Goal: Task Accomplishment & Management: Manage account settings

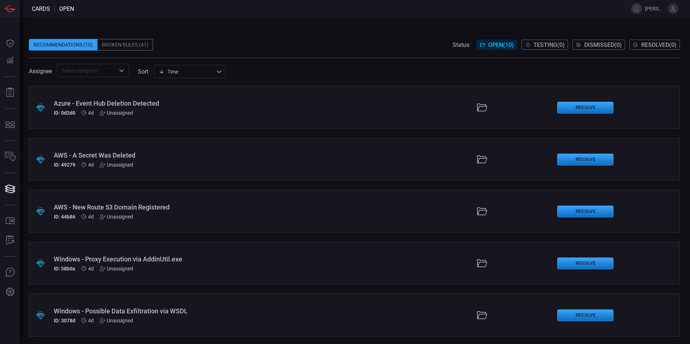
click at [117, 47] on div "Broken Rules (41)" at bounding box center [125, 45] width 56 height 12
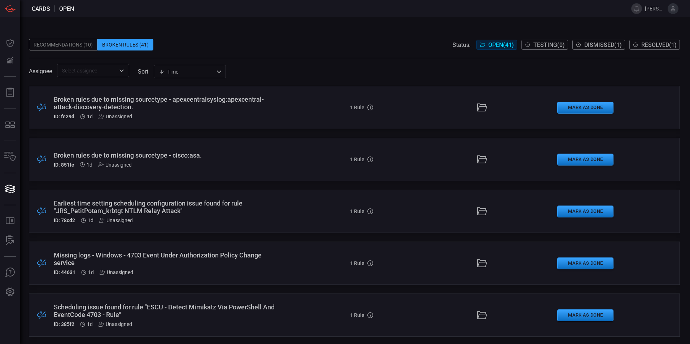
click at [150, 201] on div "Earliest time setting scheduling configuration issue found for rule "JRS_PetitP…" at bounding box center [168, 207] width 228 height 15
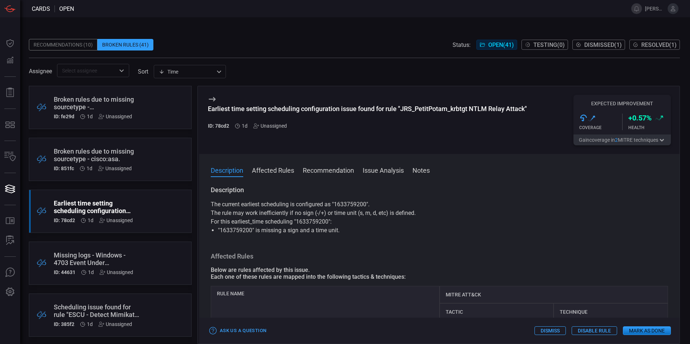
click at [280, 169] on button "Affected Rules" at bounding box center [273, 170] width 42 height 9
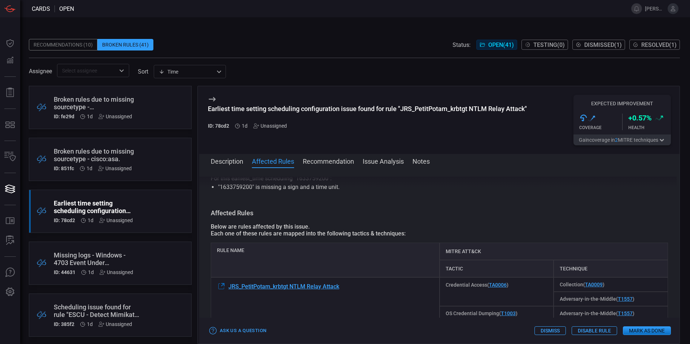
scroll to position [59, 0]
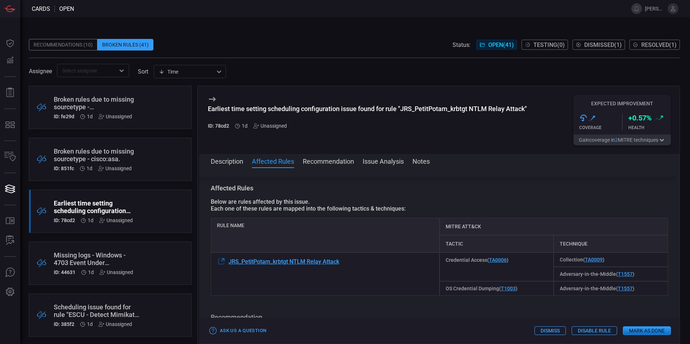
click at [333, 162] on button "Recommendation" at bounding box center [328, 161] width 51 height 9
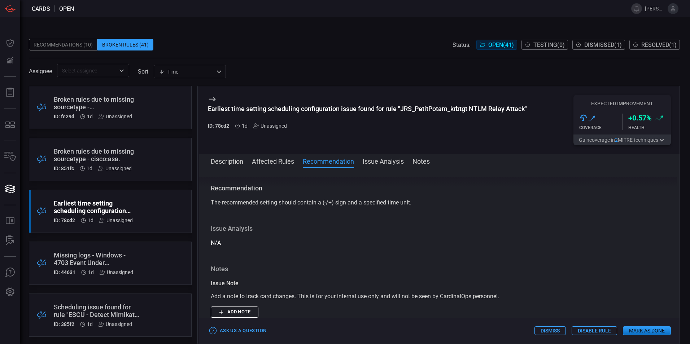
scroll to position [36, 0]
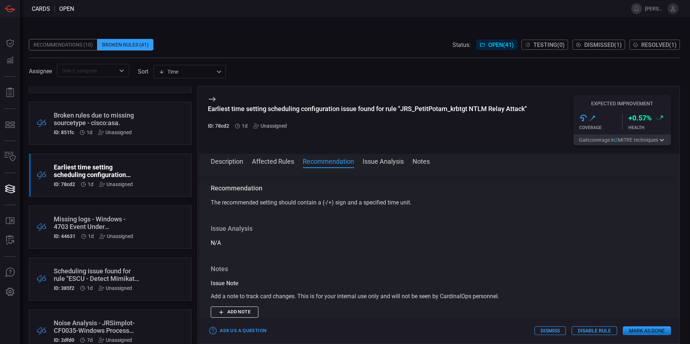
click at [82, 224] on div "Missing logs - Windows - 4703 Event Under Authorization Policy Change service" at bounding box center [97, 222] width 86 height 15
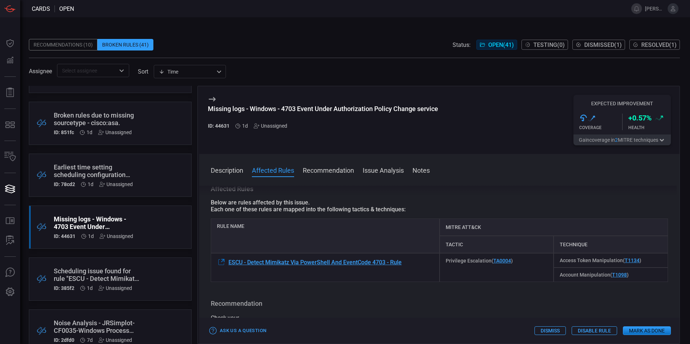
scroll to position [72, 0]
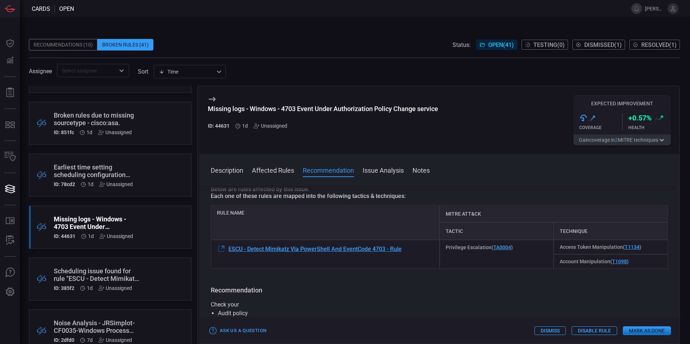
click at [95, 270] on div "Scheduling issue found for rule "ESCU - Detect Mimikatz Via PowerShell And Even…" at bounding box center [97, 274] width 86 height 15
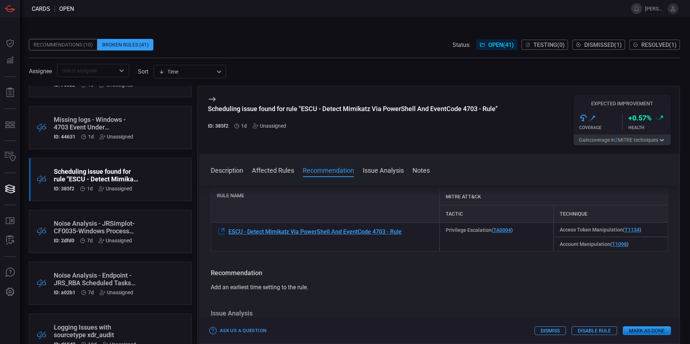
scroll to position [144, 0]
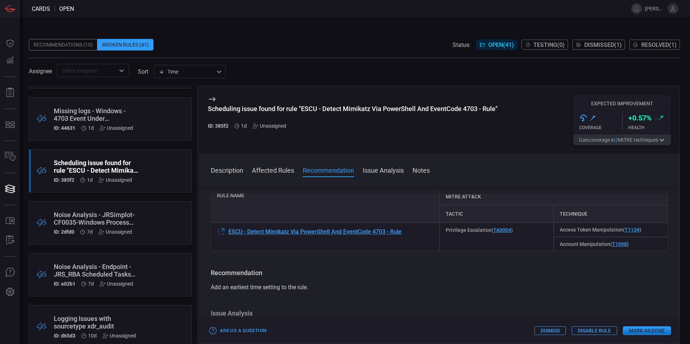
click at [56, 215] on div "Noise Analysis - JRSimplot-CF0035-Windows Process Masquerading-Severity 3" at bounding box center [97, 218] width 86 height 15
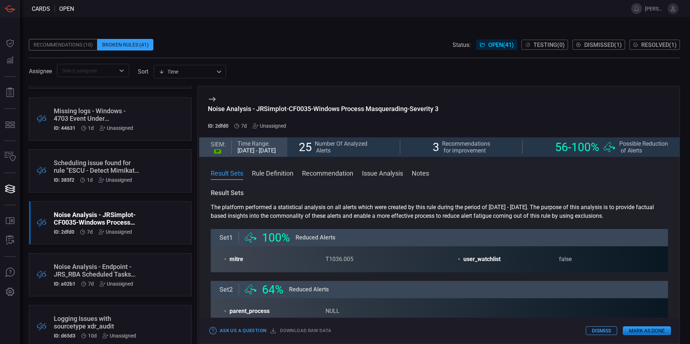
click at [96, 266] on div "Noise Analysis - Endpoint - JRS_RBA Scheduled Tasks Activity - Rule" at bounding box center [97, 270] width 86 height 15
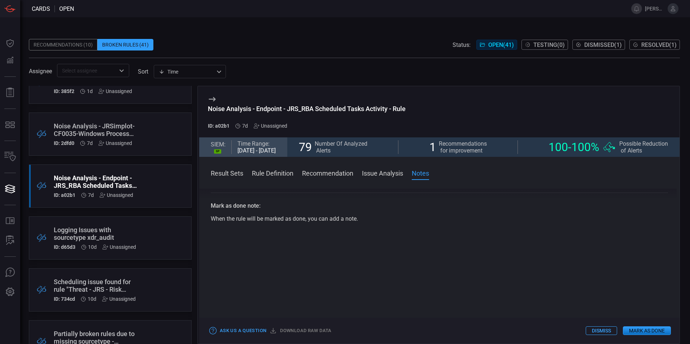
scroll to position [253, 0]
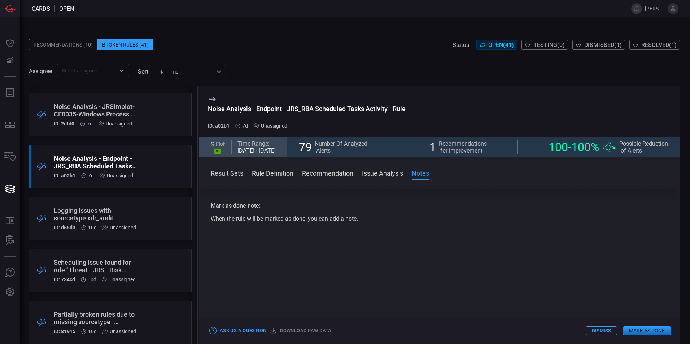
click at [81, 214] on div "Logging Issues with sourcetype xdr_audit" at bounding box center [97, 214] width 86 height 15
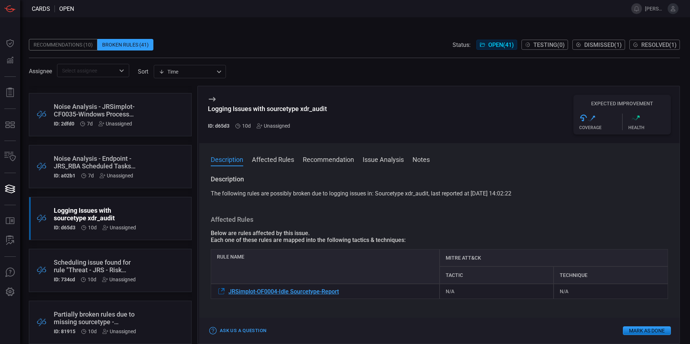
click at [102, 261] on div "Scheduling issue found for rule "Threat - JRS - Risk threshhold exceeded for ob…" at bounding box center [97, 266] width 86 height 15
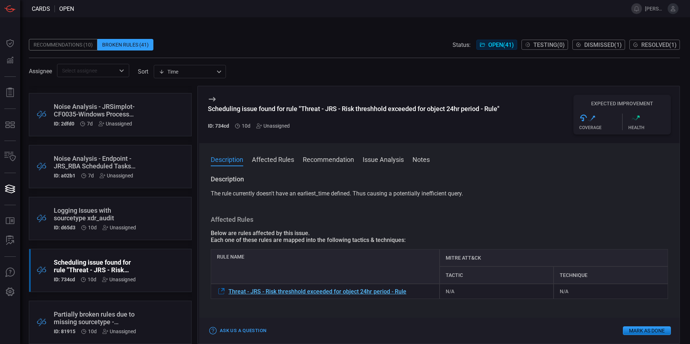
click at [332, 294] on span "Threat - JRS - Risk threshhold exceeded for object 24hr period - Rule" at bounding box center [317, 291] width 178 height 7
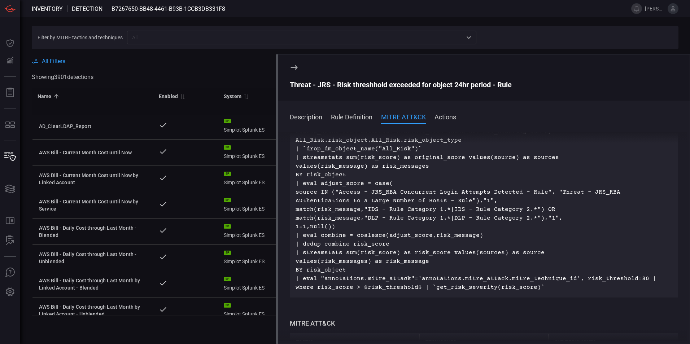
scroll to position [108, 0]
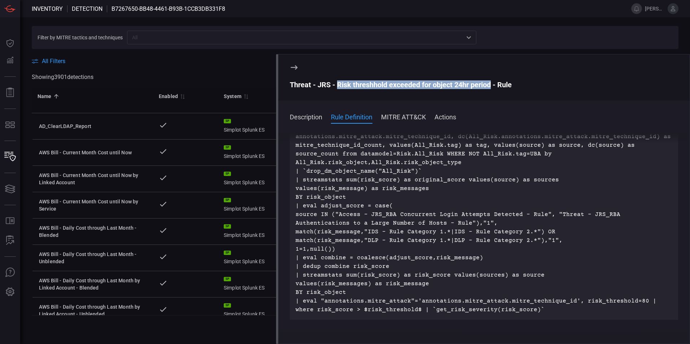
drag, startPoint x: 492, startPoint y: 85, endPoint x: 338, endPoint y: 84, distance: 154.5
click at [338, 84] on div "Threat - JRS - Risk threshhold exceeded for object 24hr period - Rule" at bounding box center [484, 84] width 388 height 9
copy div "Risk threshhold exceeded for object 24hr period"
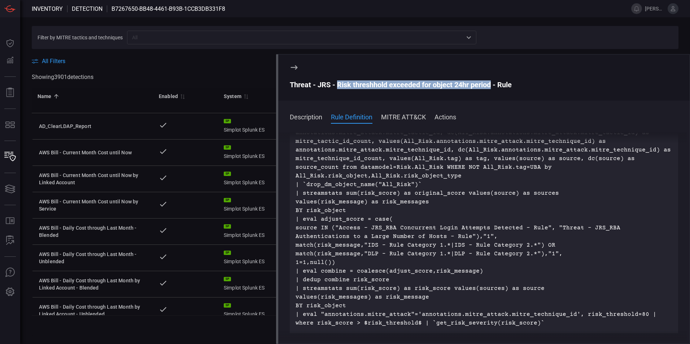
scroll to position [0, 0]
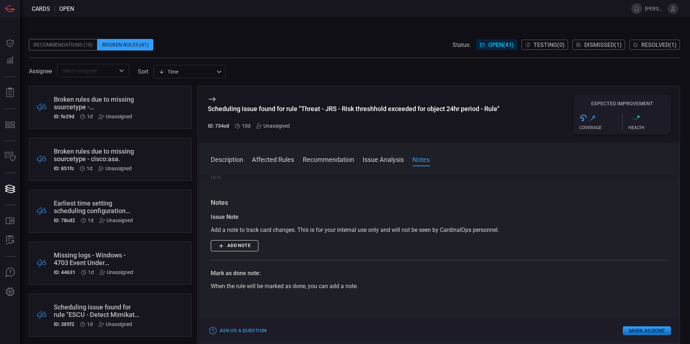
scroll to position [217, 0]
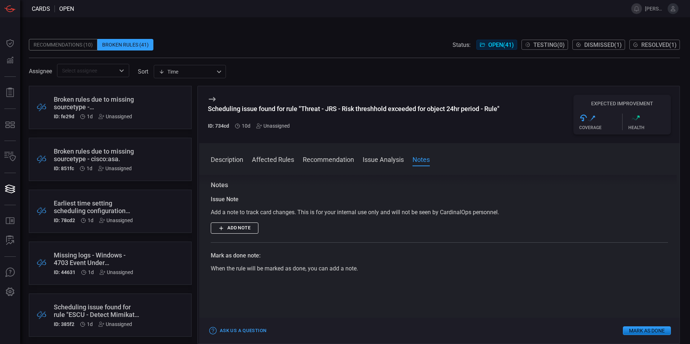
click at [644, 332] on button "Mark as Done" at bounding box center [647, 331] width 48 height 9
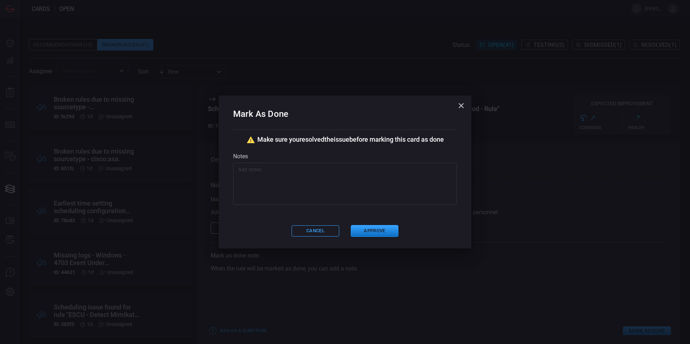
click at [278, 170] on textarea at bounding box center [345, 184] width 214 height 36
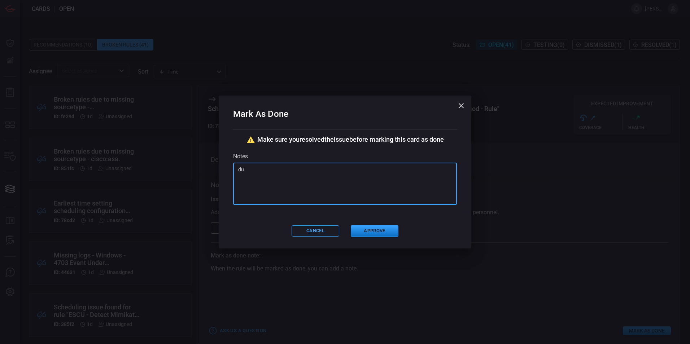
type textarea "d"
type textarea "Duplicate alert, turned off in ES."
click at [376, 231] on button "Approve" at bounding box center [375, 231] width 48 height 12
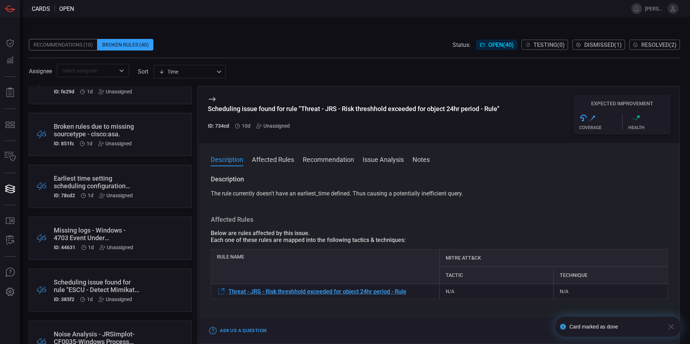
scroll to position [36, 0]
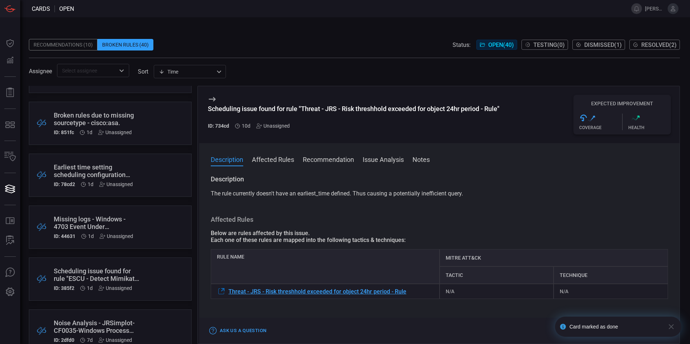
click at [93, 222] on div "Missing logs - Windows - 4703 Event Under Authorization Policy Change service" at bounding box center [97, 222] width 86 height 15
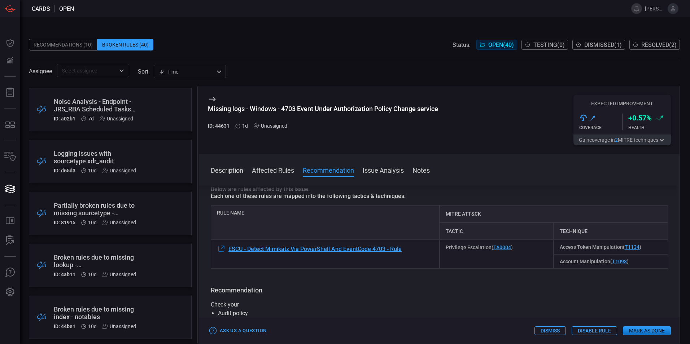
scroll to position [325, 0]
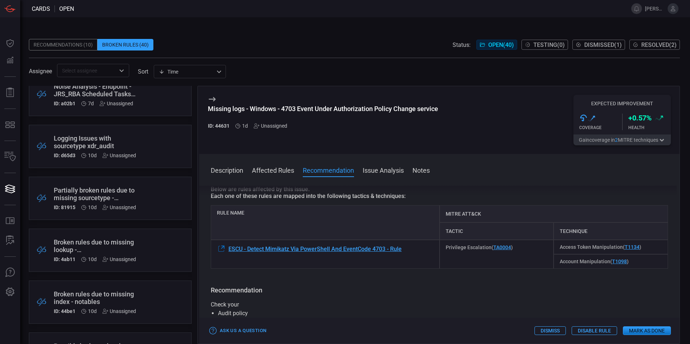
click at [93, 195] on div "Partially broken rules due to missing sourcetype - XmlWinEventLog." at bounding box center [97, 194] width 86 height 15
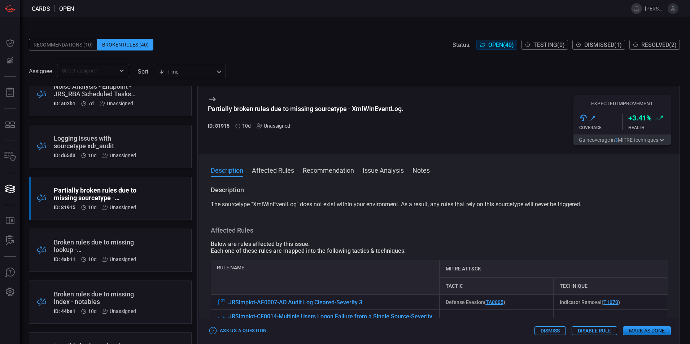
scroll to position [72, 0]
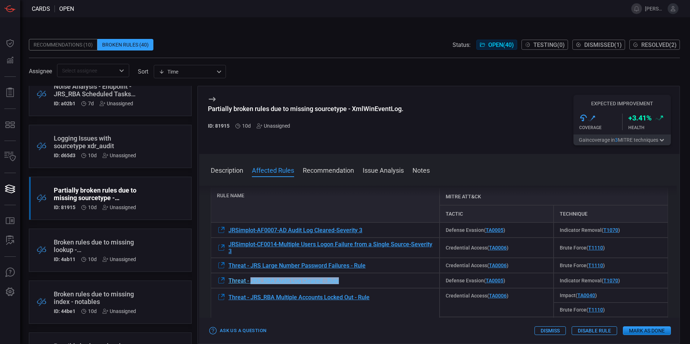
drag, startPoint x: 344, startPoint y: 283, endPoint x: 252, endPoint y: 285, distance: 92.1
click at [252, 285] on div "Threat - JRS_RBA Audit Log Cleared - Rule" at bounding box center [325, 280] width 229 height 15
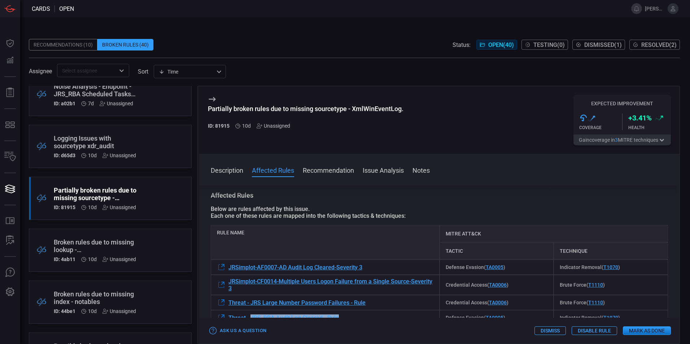
scroll to position [0, 0]
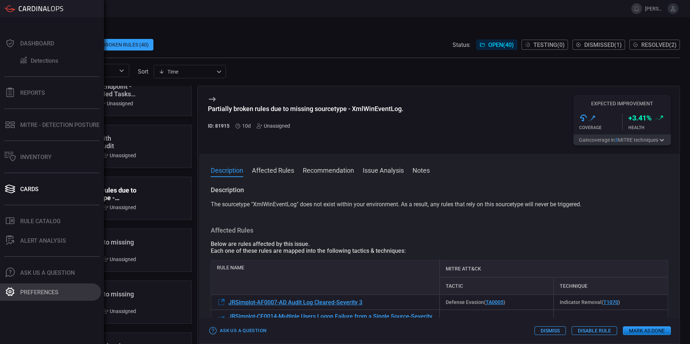
click at [8, 291] on icon at bounding box center [9, 291] width 9 height 9
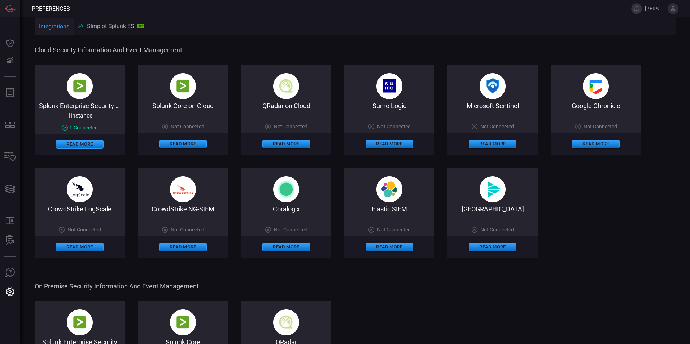
click at [87, 105] on div "Splunk Enterprise Security on Cloud" at bounding box center [80, 105] width 90 height 7
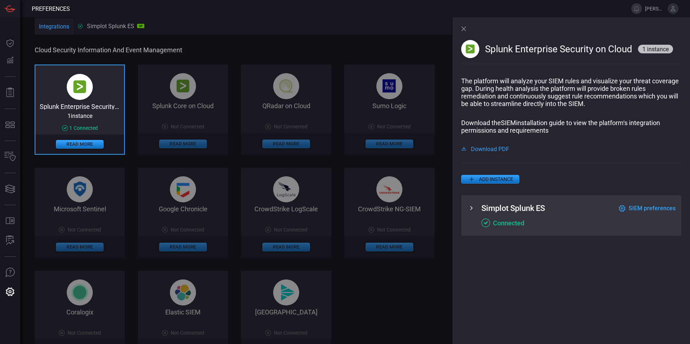
click at [642, 210] on span "SIEM preferences" at bounding box center [652, 208] width 47 height 7
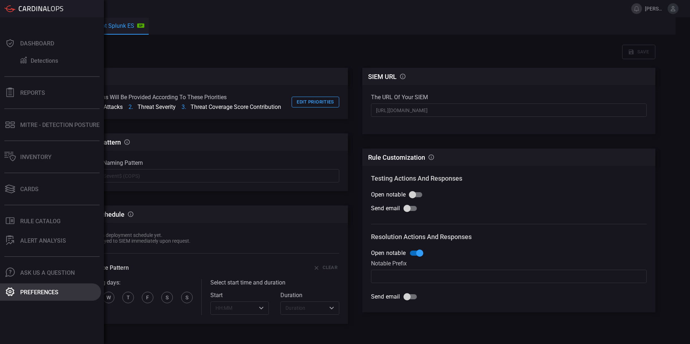
click at [25, 292] on div "Preferences" at bounding box center [39, 292] width 38 height 7
click at [8, 293] on icon at bounding box center [9, 291] width 9 height 9
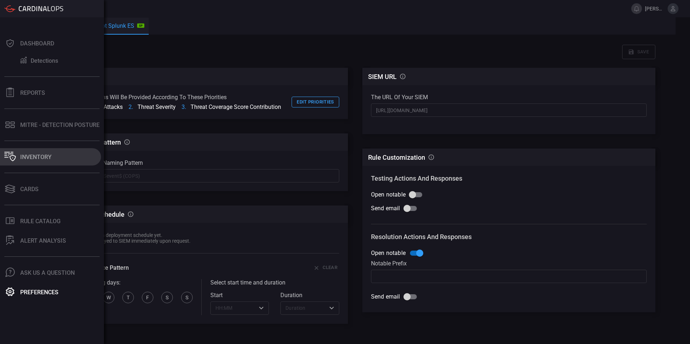
click at [38, 155] on div "Inventory" at bounding box center [35, 157] width 31 height 7
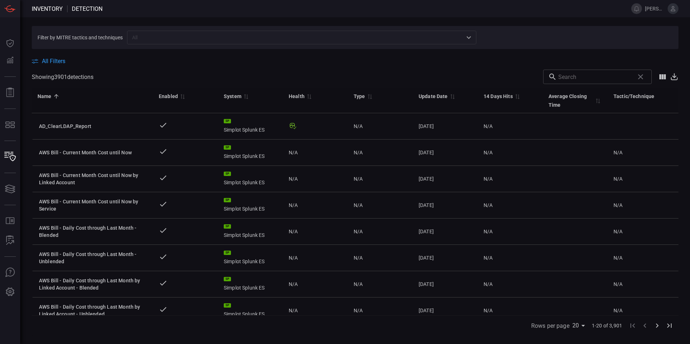
click at [672, 9] on icon at bounding box center [673, 8] width 5 height 5
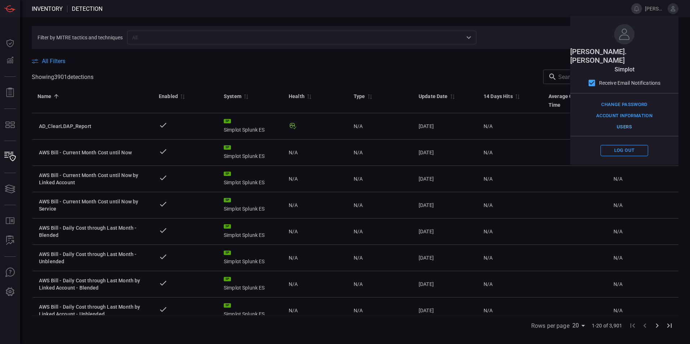
click at [629, 122] on button "Users" at bounding box center [625, 127] width 48 height 11
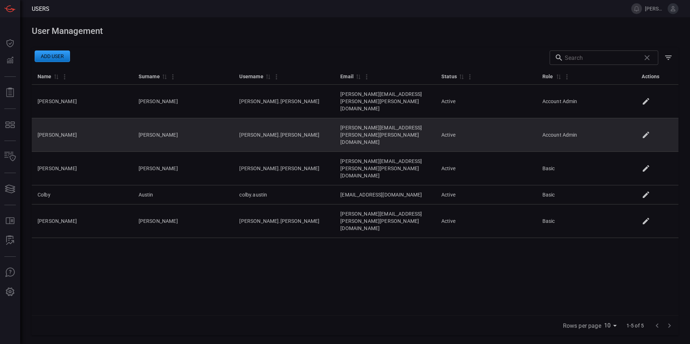
click at [650, 131] on icon at bounding box center [646, 135] width 9 height 9
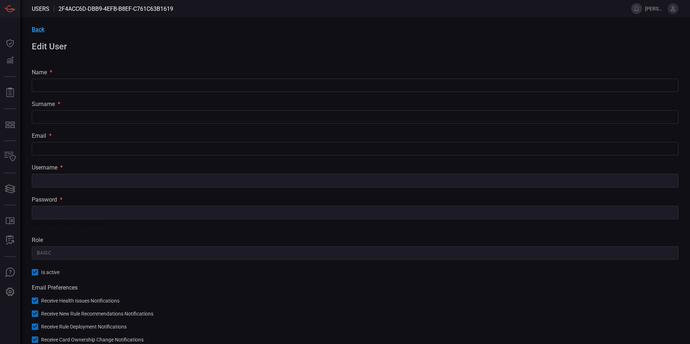
type input "[PERSON_NAME]"
type input "[PERSON_NAME][EMAIL_ADDRESS][PERSON_NAME][PERSON_NAME][DOMAIN_NAME]"
type input "[PERSON_NAME].[PERSON_NAME]"
type input "Account Admin"
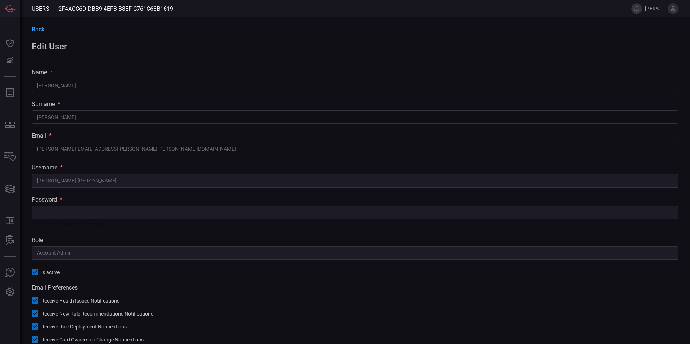
click at [38, 27] on span "Back" at bounding box center [38, 29] width 13 height 7
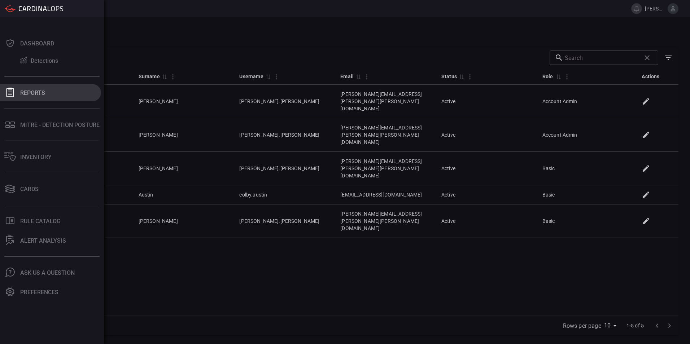
click at [27, 90] on div "Reports" at bounding box center [32, 93] width 25 height 7
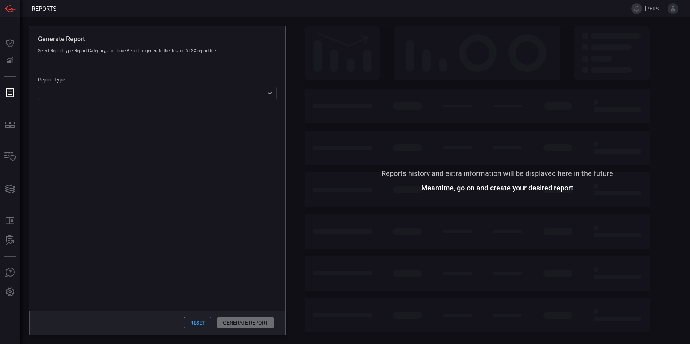
click at [254, 96] on div "​ ​" at bounding box center [157, 93] width 239 height 13
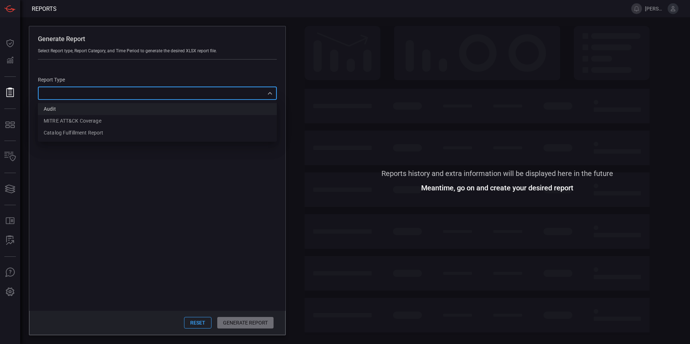
click at [62, 110] on li "Audit" at bounding box center [157, 109] width 239 height 12
type input "Audit"
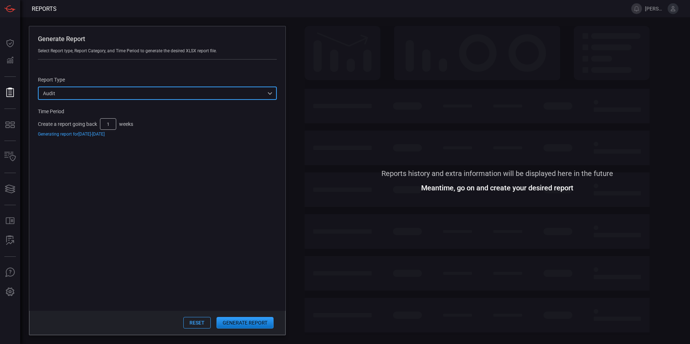
click at [240, 325] on button "Generate Report" at bounding box center [245, 323] width 57 height 12
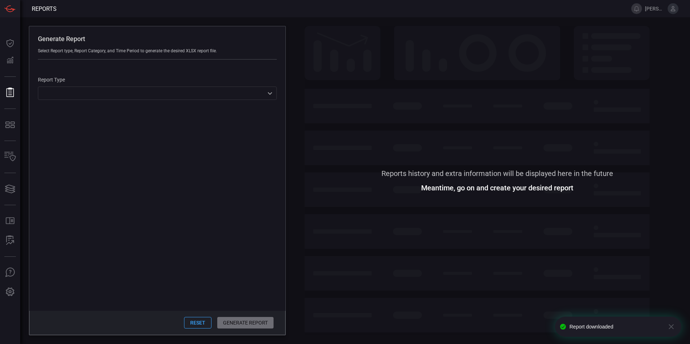
click at [176, 93] on div "​ ​" at bounding box center [157, 93] width 239 height 13
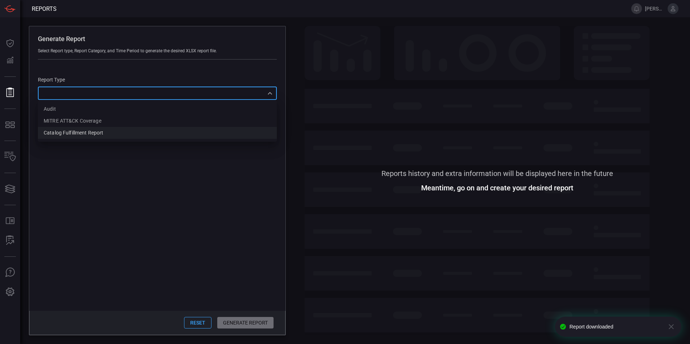
click at [93, 132] on div "Catalog fulfillment report" at bounding box center [74, 133] width 60 height 8
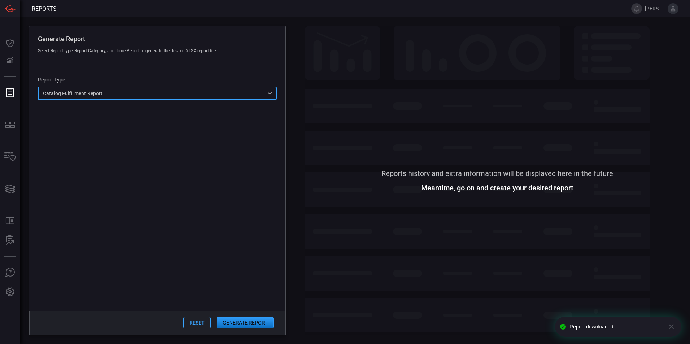
type input "CatalogReport"
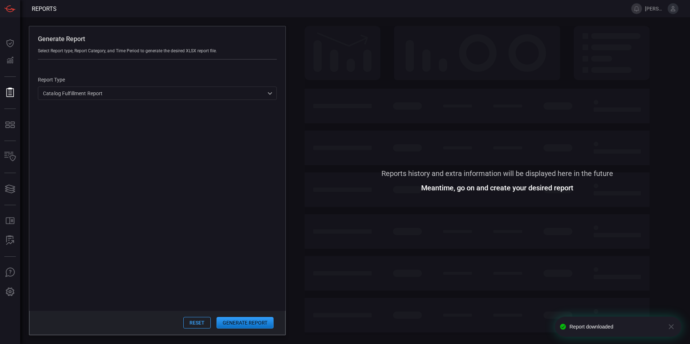
click at [253, 322] on button "Generate Report" at bounding box center [245, 323] width 57 height 12
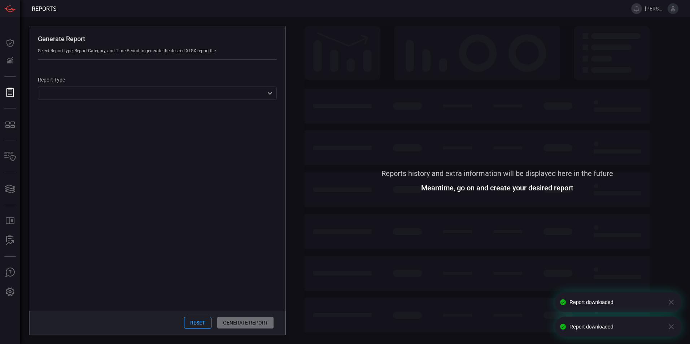
click at [180, 95] on div "​ ​" at bounding box center [157, 93] width 239 height 13
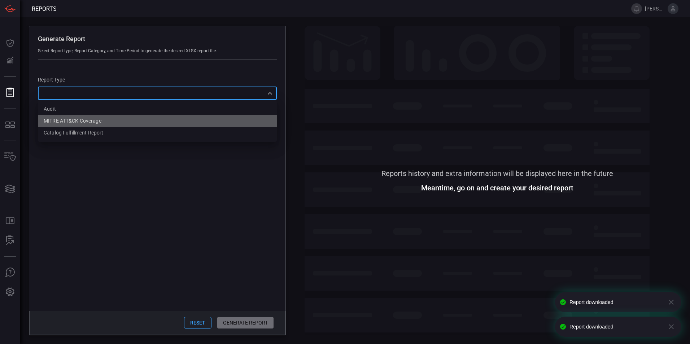
click at [101, 123] on div "MITRE ATT&CK Coverage" at bounding box center [73, 121] width 58 height 8
type input "mitreCoverage"
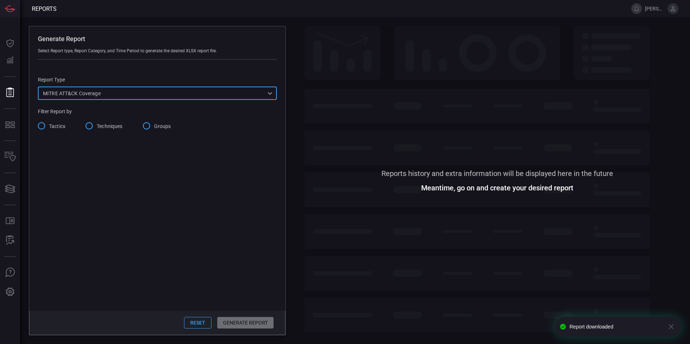
click at [45, 126] on input "Tactics" at bounding box center [41, 125] width 15 height 15
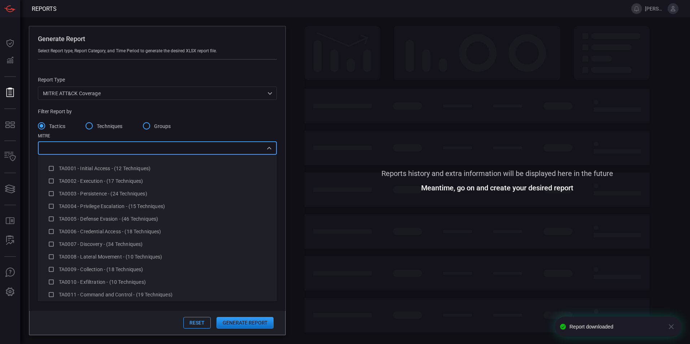
click at [71, 148] on input "text" at bounding box center [151, 148] width 223 height 9
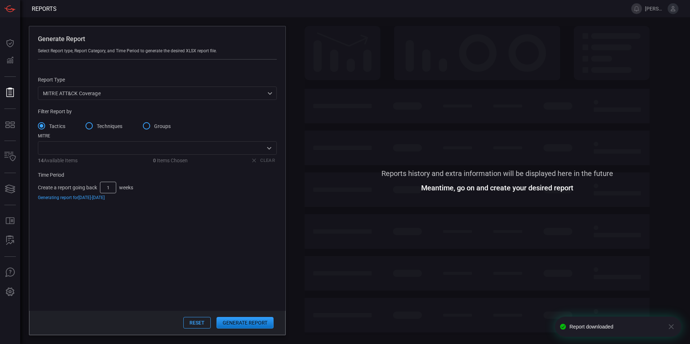
click at [74, 136] on label "MITRE" at bounding box center [157, 136] width 239 height 5
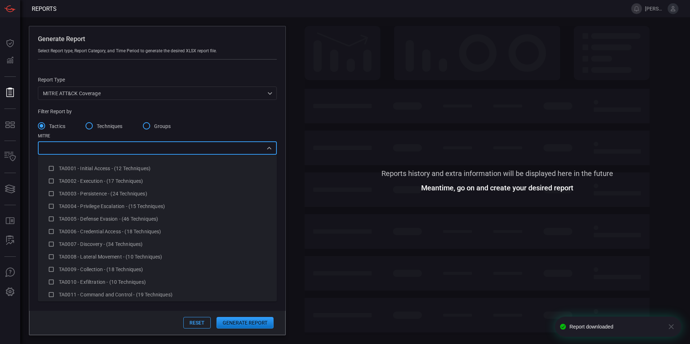
click at [77, 145] on input "text" at bounding box center [151, 148] width 223 height 9
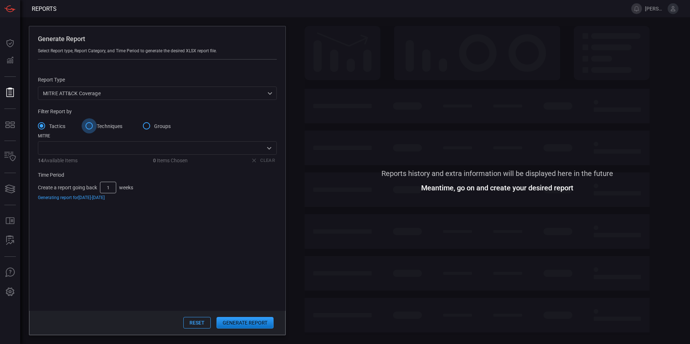
click at [90, 126] on input "Techniques" at bounding box center [89, 125] width 15 height 15
click at [147, 129] on input "Groups" at bounding box center [146, 125] width 15 height 15
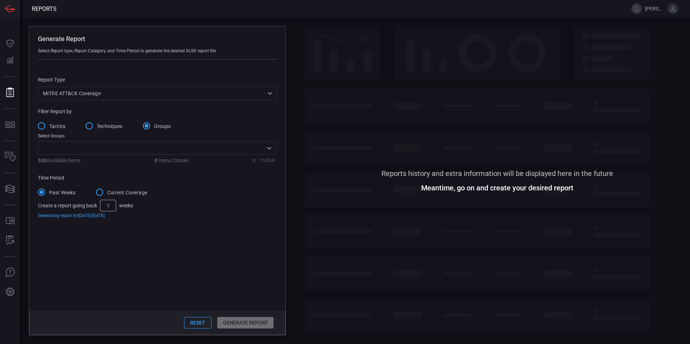
click at [44, 126] on input "Tactics" at bounding box center [41, 125] width 15 height 15
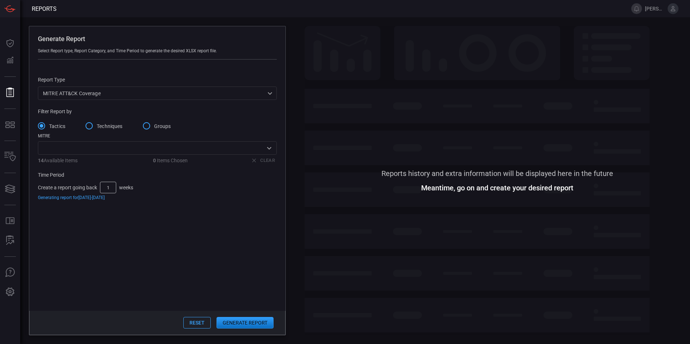
click at [238, 150] on input "text" at bounding box center [151, 148] width 223 height 9
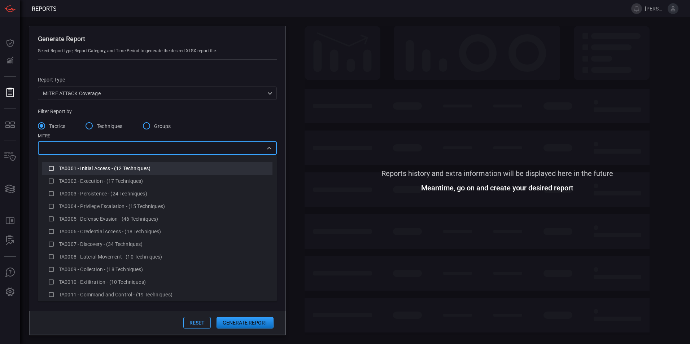
click at [161, 173] on div "TA0001 - Initial Access - (12 Techniques)" at bounding box center [157, 168] width 219 height 9
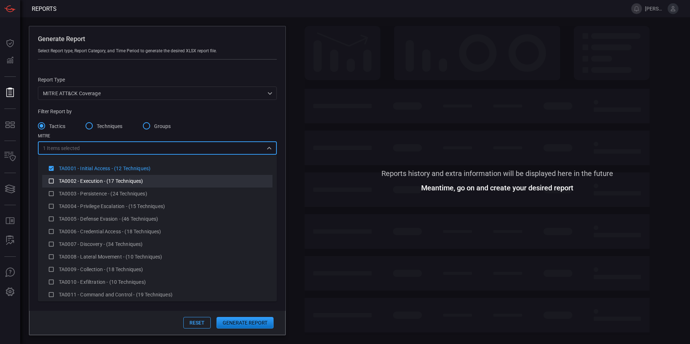
click at [155, 184] on div "TA0002 - Execution - (17 Techniques)" at bounding box center [163, 182] width 208 height 8
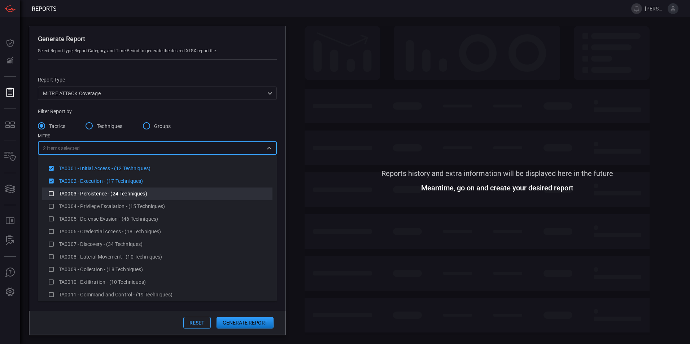
click at [147, 195] on span "TA0003 - Persistence - (24 Techniques)" at bounding box center [103, 194] width 88 height 6
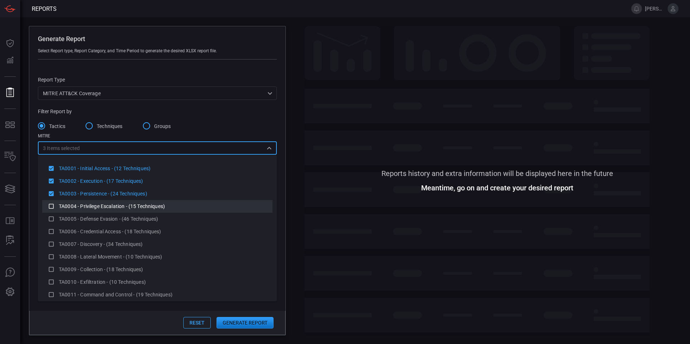
click at [144, 208] on span "TA0004 - Privilege Escalation - (15 Techniques)" at bounding box center [112, 207] width 106 height 6
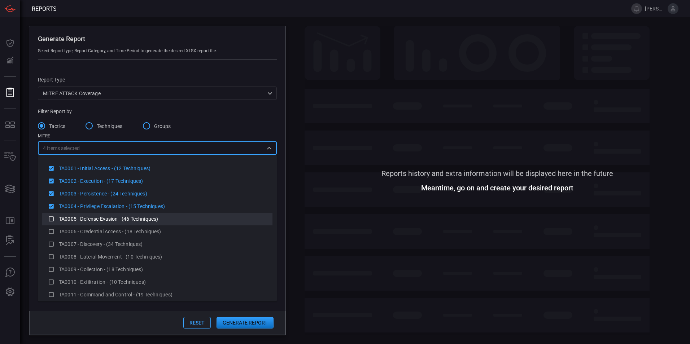
drag, startPoint x: 140, startPoint y: 219, endPoint x: 136, endPoint y: 231, distance: 13.5
click at [140, 219] on span "TA0005 - Defense Evasion - (46 Techniques)" at bounding box center [108, 219] width 99 height 6
click at [136, 231] on span "TA0006 - Credential Access - (18 Techniques)" at bounding box center [110, 232] width 102 height 6
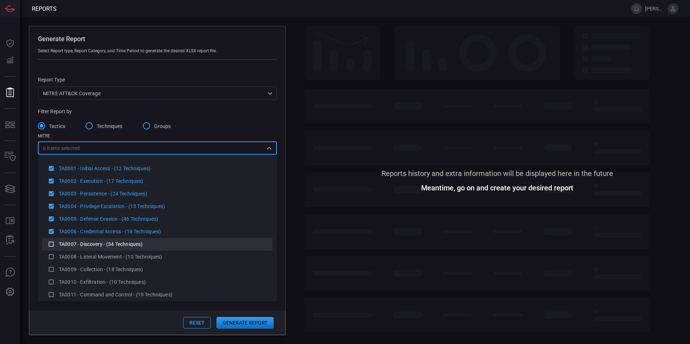
click at [128, 244] on span "TA0007 - Discovery - (34 Techniques)" at bounding box center [101, 244] width 84 height 6
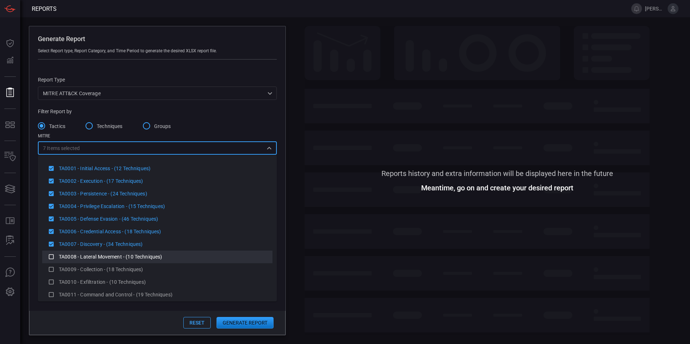
drag, startPoint x: 123, startPoint y: 257, endPoint x: 119, endPoint y: 269, distance: 12.0
click at [123, 257] on span "TA0008 - Lateral Movement - (10 Techniques)" at bounding box center [110, 257] width 103 height 6
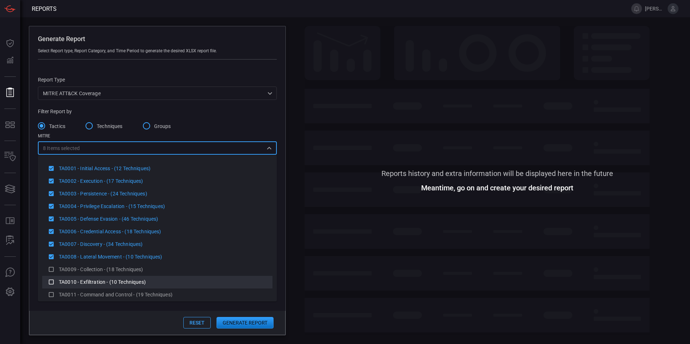
drag, startPoint x: 118, startPoint y: 272, endPoint x: 116, endPoint y: 287, distance: 15.3
click at [118, 273] on div "TA0009 - Collection - (18 Techniques)" at bounding box center [163, 270] width 208 height 8
click at [115, 288] on li "TA0010 - Exfiltration - (10 Techniques)" at bounding box center [157, 282] width 230 height 13
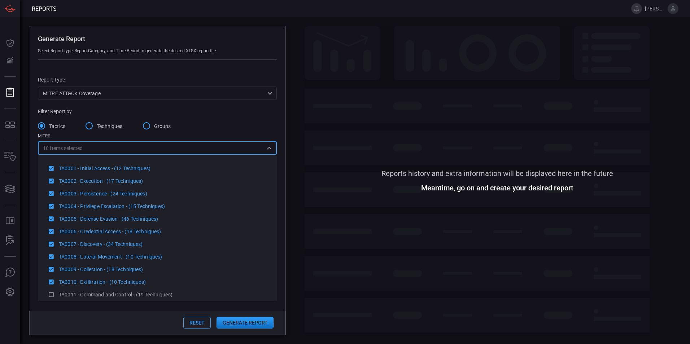
click at [128, 148] on input "text" at bounding box center [173, 148] width 180 height 9
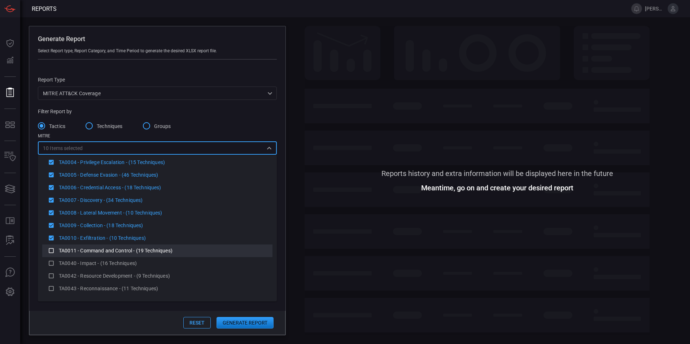
scroll to position [45, 0]
click at [97, 249] on span "TA0011 - Command and Control - (19 Techniques)" at bounding box center [116, 250] width 114 height 6
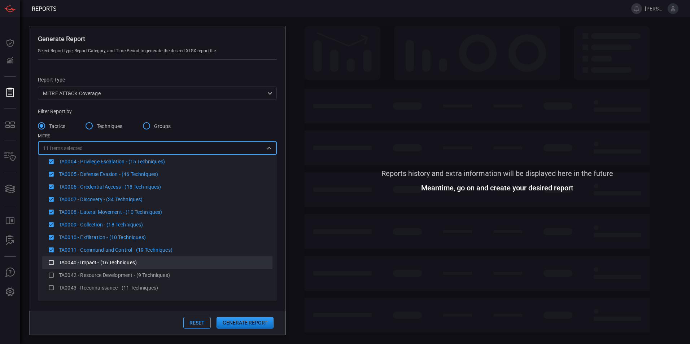
click at [95, 267] on div "TA0040 - Impact - (16 Techniques)" at bounding box center [157, 262] width 219 height 9
click at [96, 275] on span "TA0042 - Resource Development - (9 Techniques)" at bounding box center [114, 275] width 111 height 6
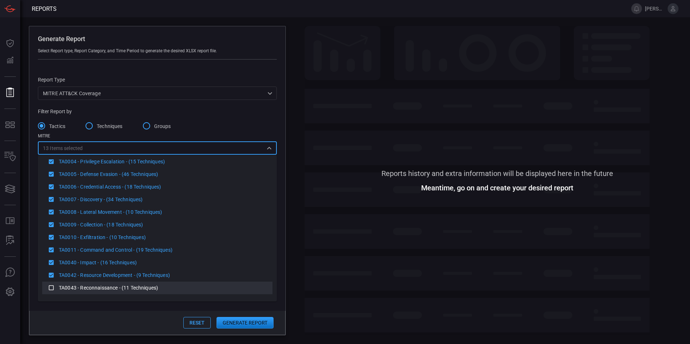
click at [94, 288] on span "TA0043 - Reconnaissance - (11 Techniques)" at bounding box center [108, 288] width 99 height 6
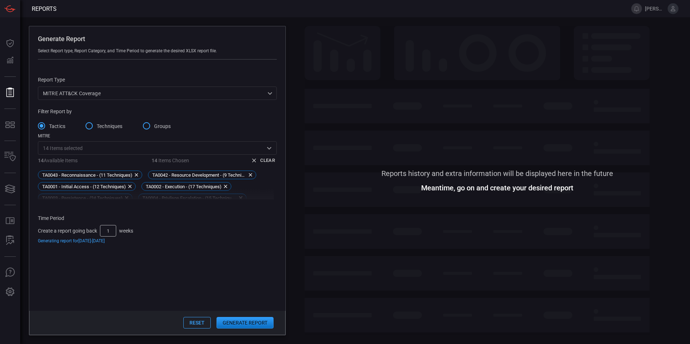
click at [256, 326] on button "Generate Report" at bounding box center [245, 323] width 57 height 12
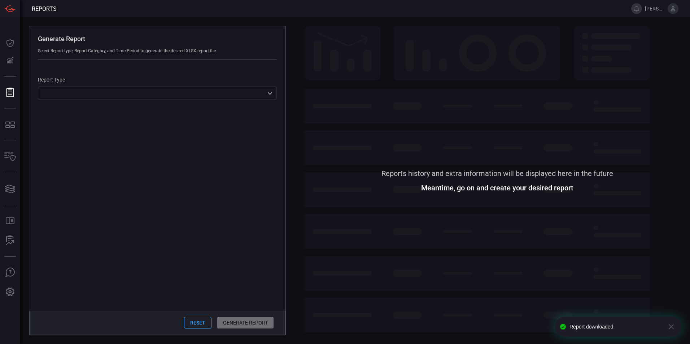
click at [186, 92] on div "​ ​" at bounding box center [157, 93] width 239 height 13
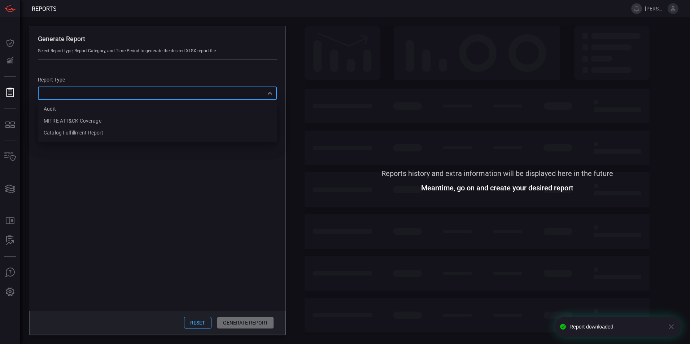
click at [15, 125] on div at bounding box center [345, 172] width 690 height 344
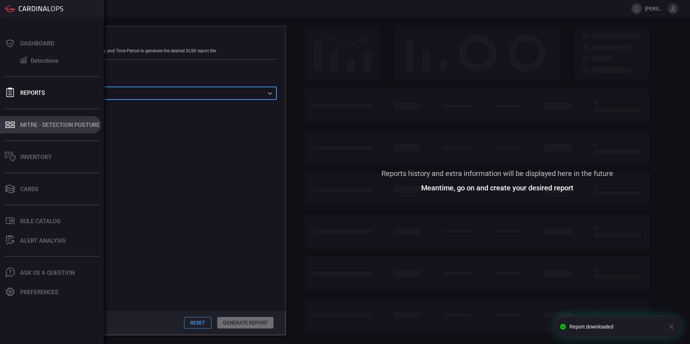
click at [61, 122] on div "MITRE - Detection Posture" at bounding box center [59, 125] width 79 height 7
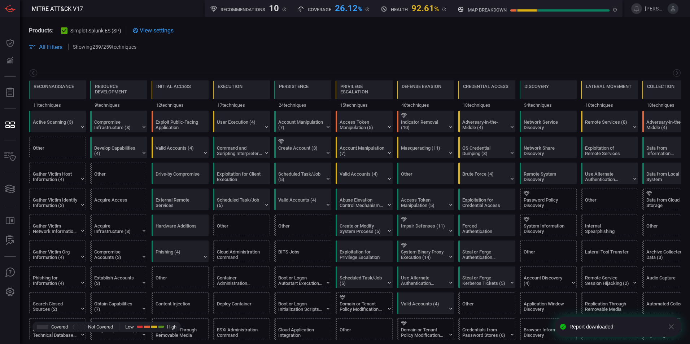
scroll to position [0, 95]
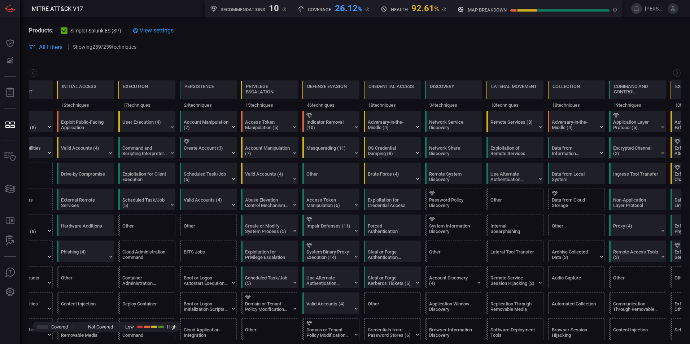
click at [153, 29] on span "View settings" at bounding box center [157, 30] width 34 height 7
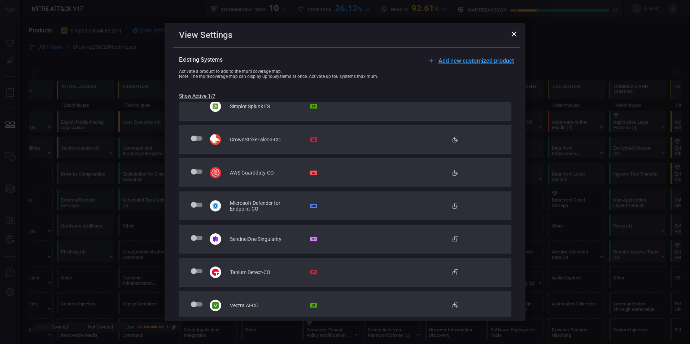
scroll to position [13, 0]
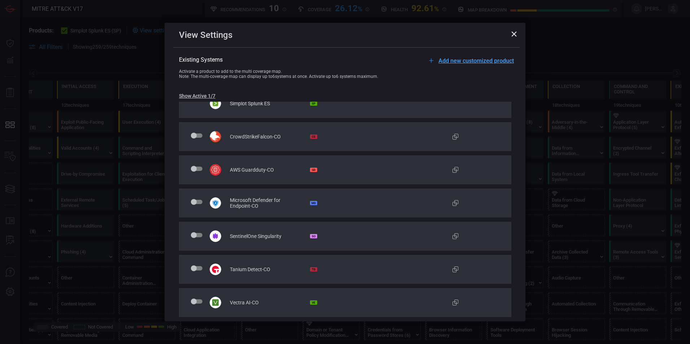
click at [515, 34] on icon at bounding box center [513, 33] width 5 height 5
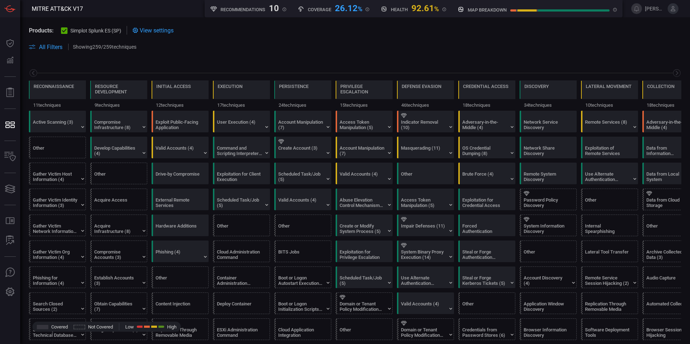
scroll to position [0, 95]
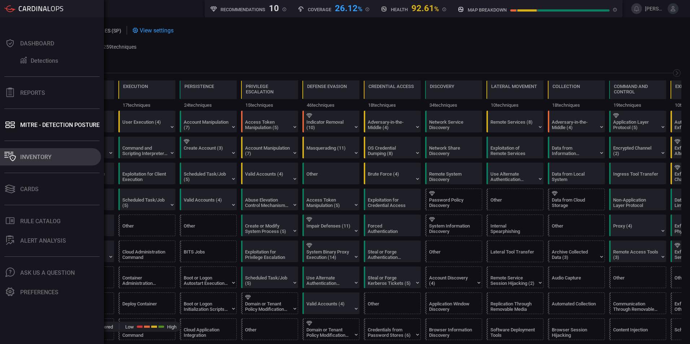
click at [33, 155] on div "Inventory" at bounding box center [35, 157] width 31 height 7
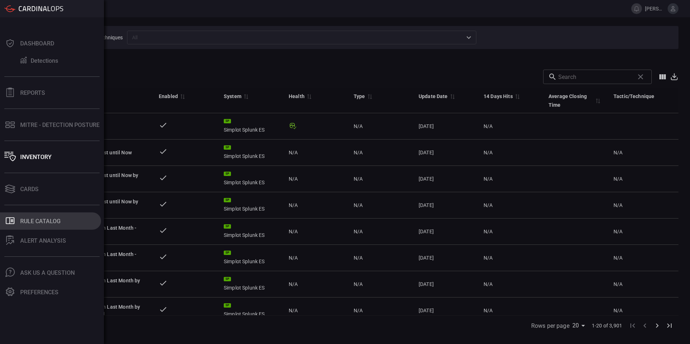
click at [27, 226] on button ".st0_rule_catalog_icon{fill: currentColor;} Rule Catalog" at bounding box center [50, 221] width 101 height 17
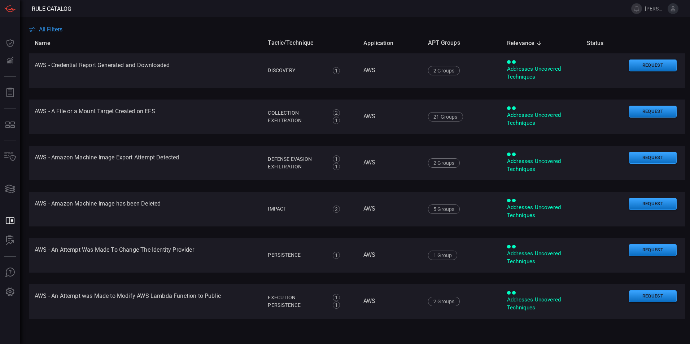
click at [48, 24] on main "All Filters Name Tactic/Technique Application APT Groups Relevance sorted desce…" at bounding box center [345, 180] width 690 height 327
click at [48, 25] on main "All Filters Name Tactic/Technique Application APT Groups Relevance sorted desce…" at bounding box center [345, 180] width 690 height 327
drag, startPoint x: 48, startPoint y: 25, endPoint x: 47, endPoint y: 29, distance: 4.1
click at [47, 29] on span "All Filters" at bounding box center [50, 29] width 23 height 7
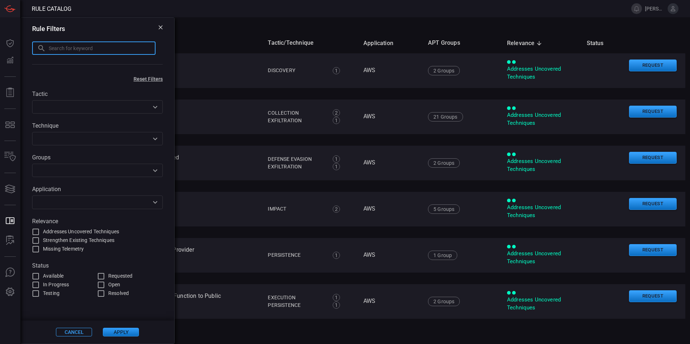
click at [105, 53] on input "text" at bounding box center [102, 48] width 107 height 13
type input "health monitoring"
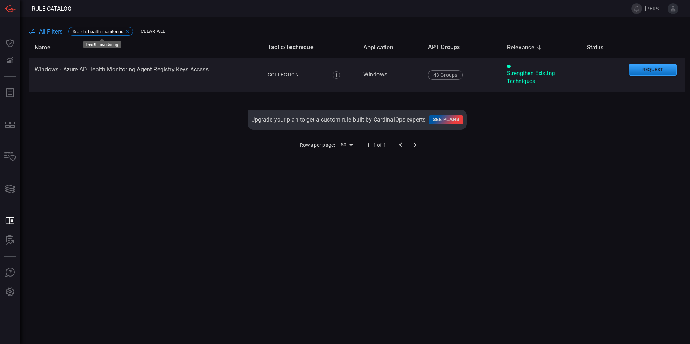
click at [108, 31] on span "health monitoring" at bounding box center [105, 31] width 35 height 5
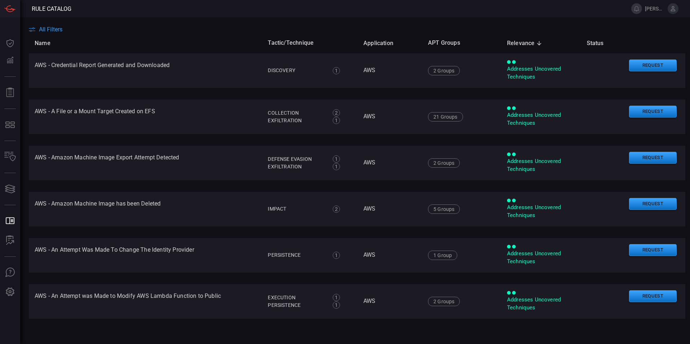
click at [54, 30] on span "All Filters" at bounding box center [50, 29] width 23 height 7
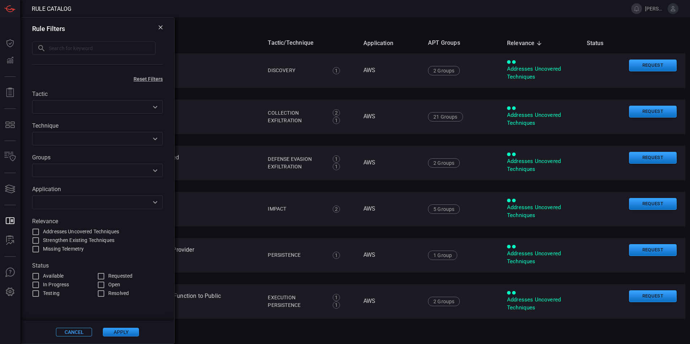
click at [86, 48] on input "text" at bounding box center [102, 48] width 107 height 13
type input "splunk health"
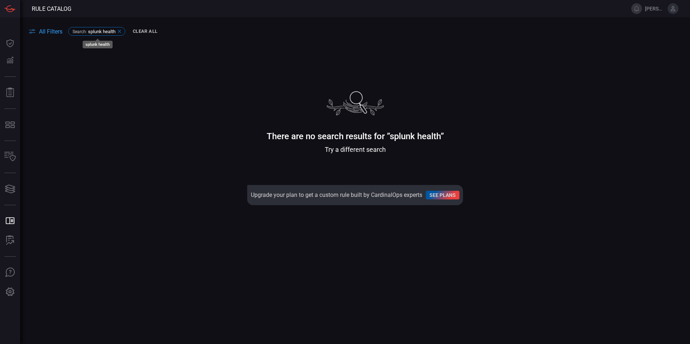
click at [120, 31] on icon at bounding box center [119, 31] width 3 height 3
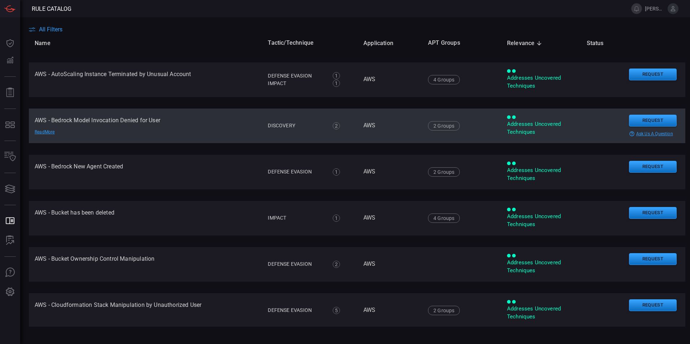
scroll to position [217, 0]
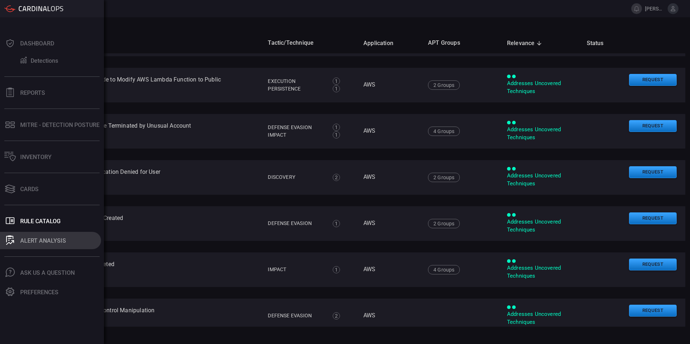
click at [42, 239] on div "ALERT ANALYSIS" at bounding box center [43, 240] width 46 height 7
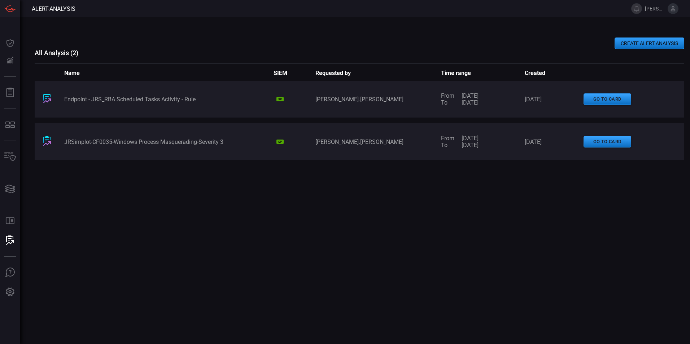
click at [646, 43] on button "CREATE ALERT ANALYSIS" at bounding box center [650, 44] width 70 height 12
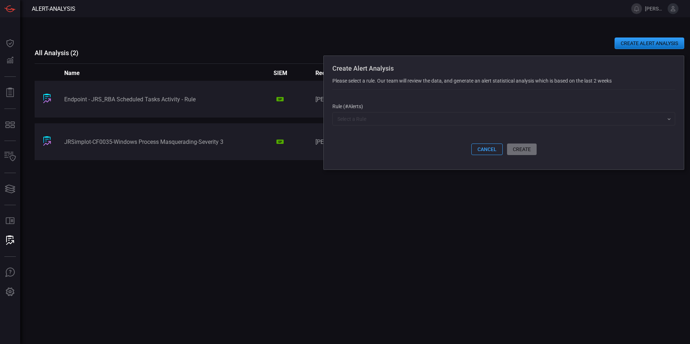
click at [384, 122] on input "text" at bounding box center [498, 118] width 327 height 9
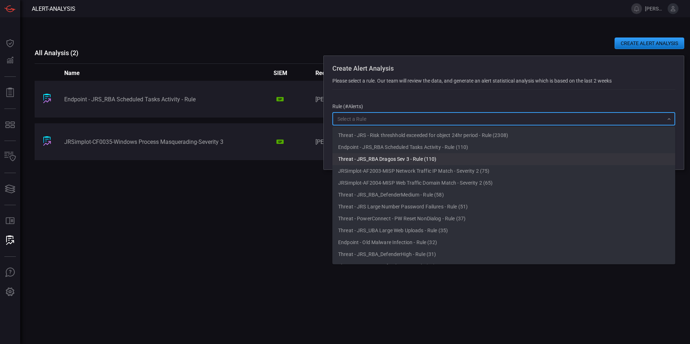
click at [381, 159] on li "Threat - JRS_RBA Dragos Sev 3 - Rule (110)" at bounding box center [503, 159] width 343 height 12
type input "Threat - JRS_RBA Dragos Sev 3 - Rule (110)"
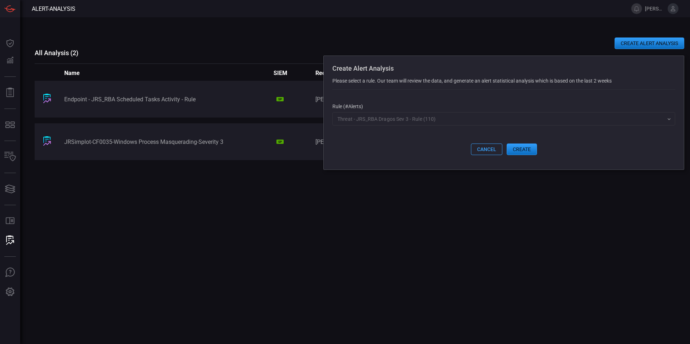
click at [527, 149] on button "create" at bounding box center [522, 150] width 30 height 12
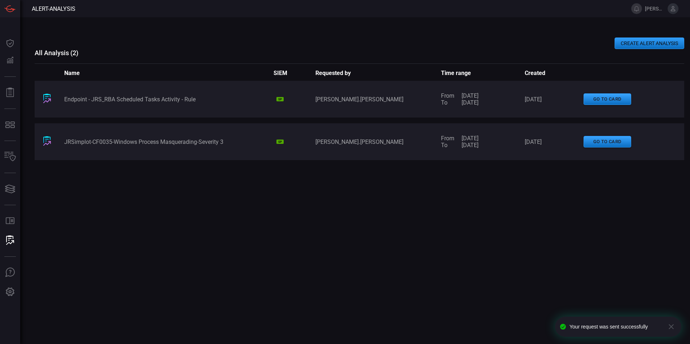
click at [645, 42] on button "CREATE ALERT ANALYSIS" at bounding box center [650, 44] width 70 height 12
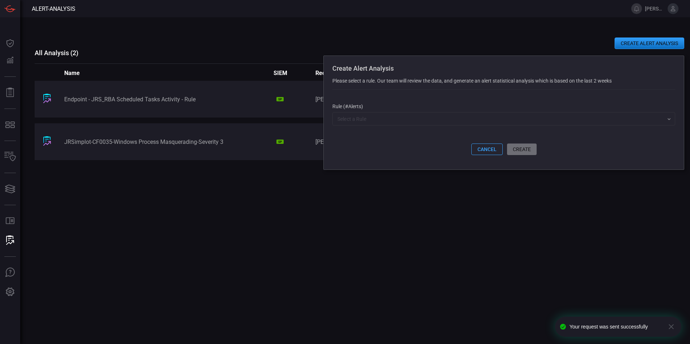
click at [417, 118] on input "text" at bounding box center [498, 118] width 327 height 9
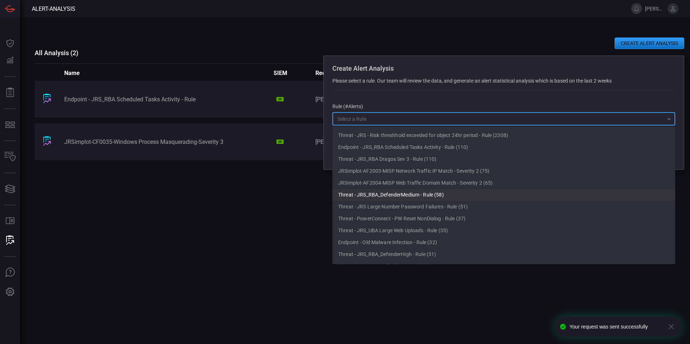
click at [430, 197] on li "Threat - JRS_RBA_DefenderMedium - Rule (58)" at bounding box center [503, 195] width 343 height 12
type input "Threat - JRS_RBA_DefenderMedium - Rule (58)"
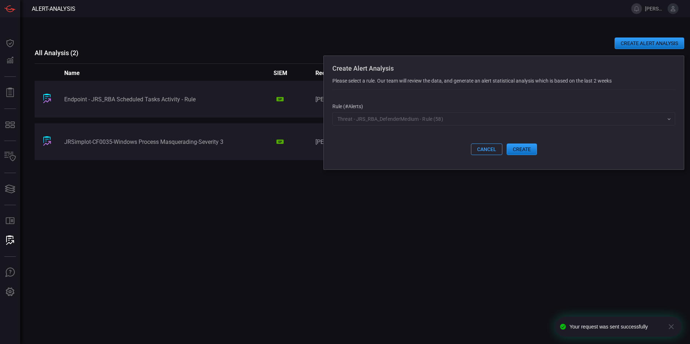
click at [529, 151] on button "create" at bounding box center [522, 150] width 30 height 12
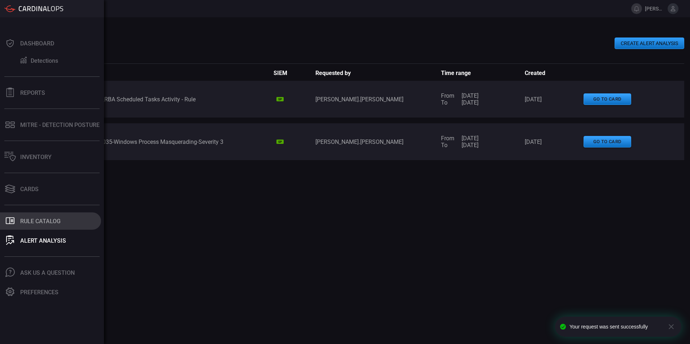
click at [40, 220] on button ".st0_rule_catalog_icon{fill: currentColor;} Rule Catalog" at bounding box center [50, 221] width 101 height 17
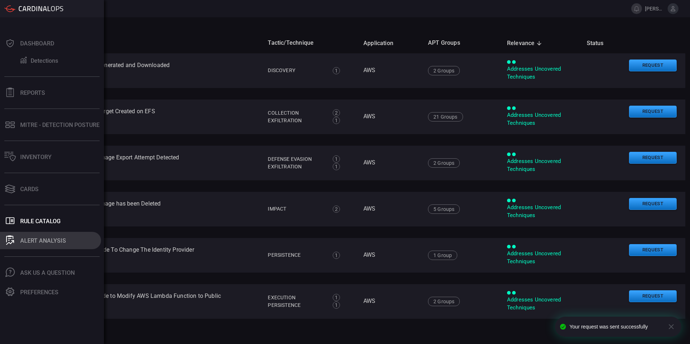
click at [43, 240] on div "ALERT ANALYSIS" at bounding box center [43, 240] width 46 height 7
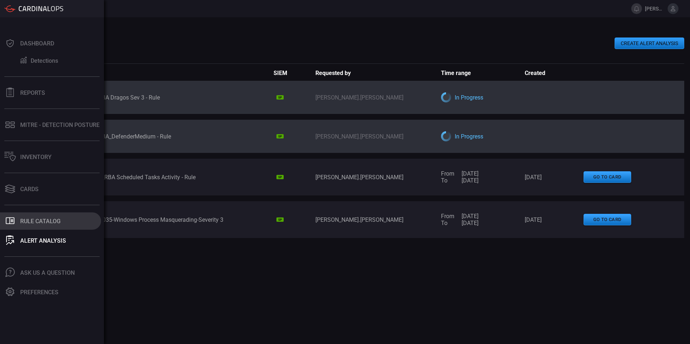
click at [22, 219] on div "Rule Catalog" at bounding box center [40, 221] width 40 height 7
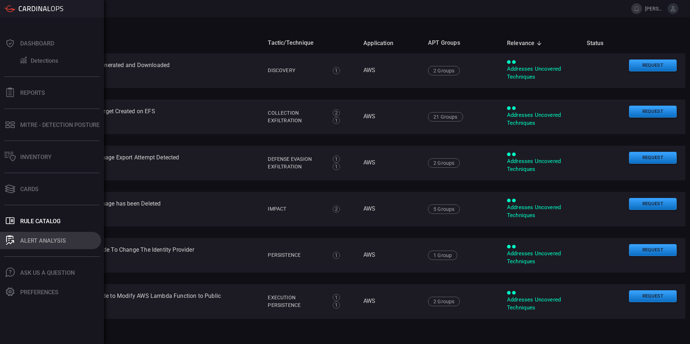
click at [29, 239] on div "ALERT ANALYSIS" at bounding box center [43, 240] width 46 height 7
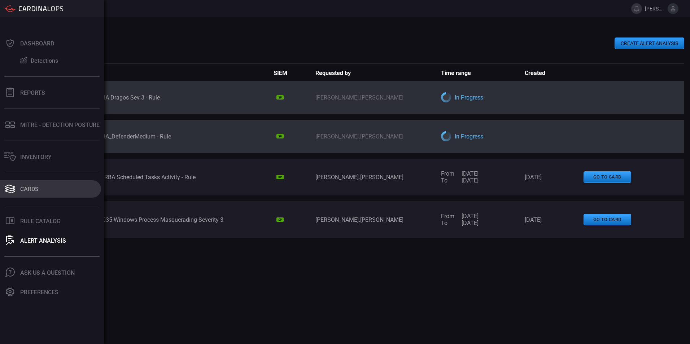
click at [39, 190] on button "Cards" at bounding box center [50, 188] width 101 height 17
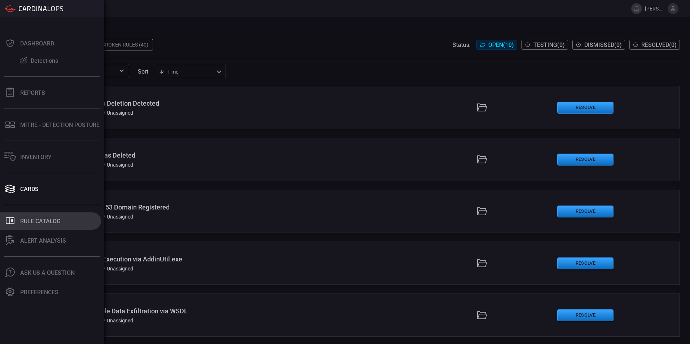
click at [33, 222] on div "Rule Catalog" at bounding box center [40, 221] width 40 height 7
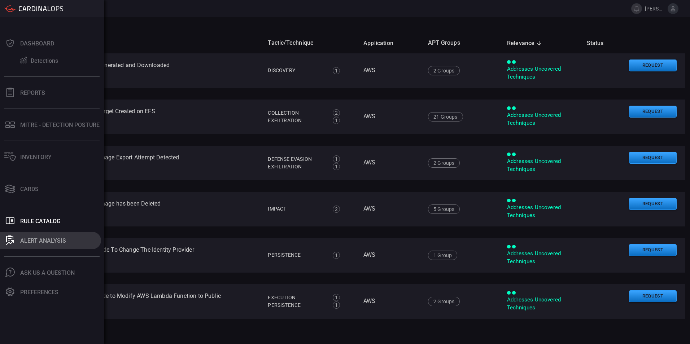
click at [36, 240] on div "ALERT ANALYSIS" at bounding box center [43, 240] width 46 height 7
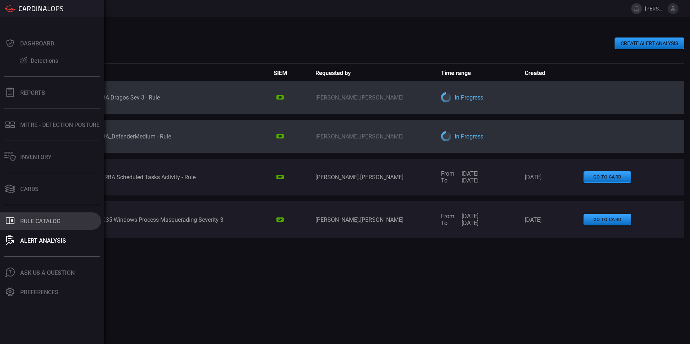
click at [14, 223] on icon at bounding box center [10, 221] width 9 height 7
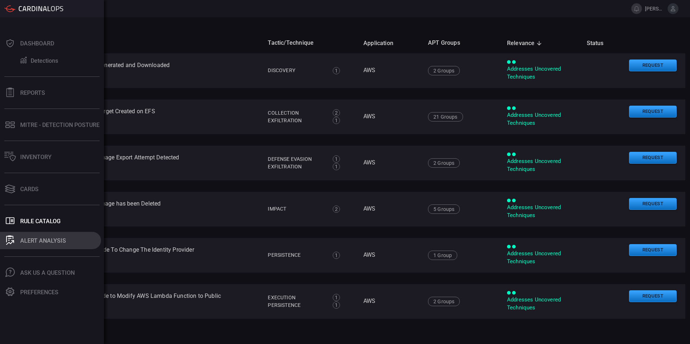
click at [38, 243] on div "ALERT ANALYSIS" at bounding box center [43, 240] width 46 height 7
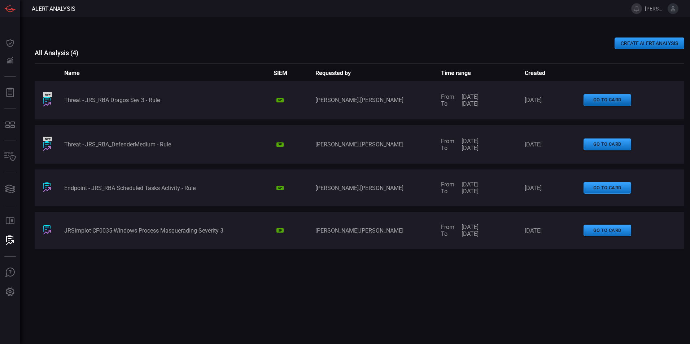
click at [609, 102] on button "go to card" at bounding box center [608, 100] width 48 height 12
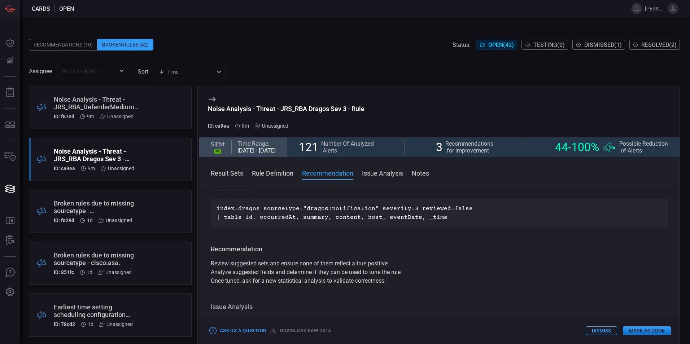
scroll to position [289, 0]
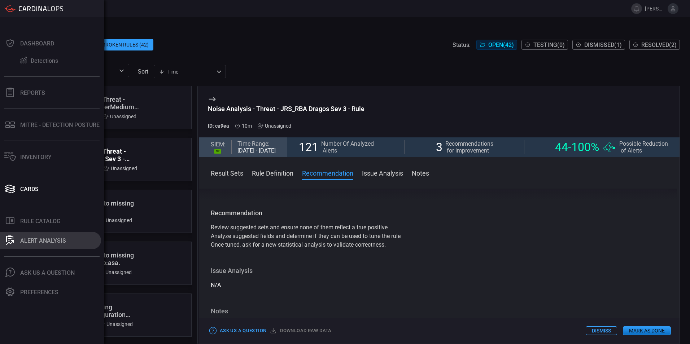
click at [31, 240] on div "ALERT ANALYSIS" at bounding box center [43, 240] width 46 height 7
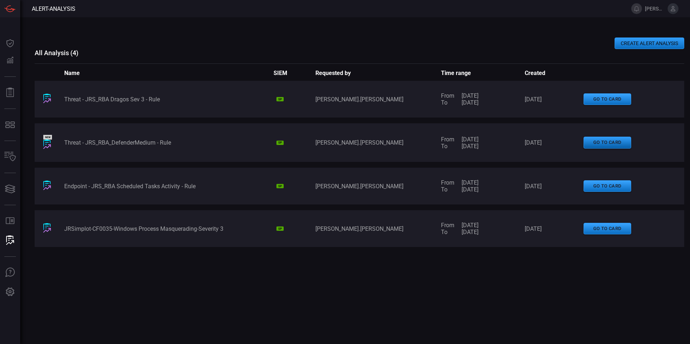
click at [605, 144] on button "go to card" at bounding box center [608, 143] width 48 height 12
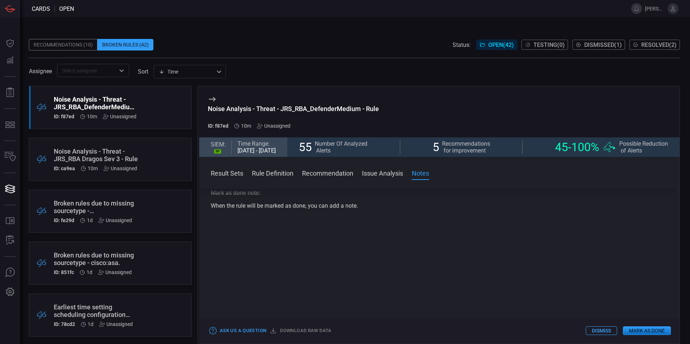
scroll to position [802, 0]
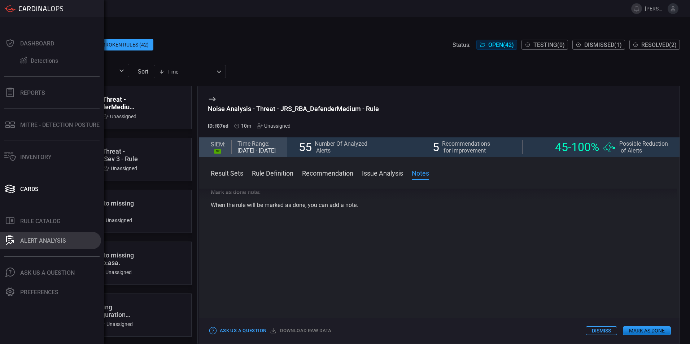
click at [21, 241] on div "ALERT ANALYSIS" at bounding box center [43, 240] width 46 height 7
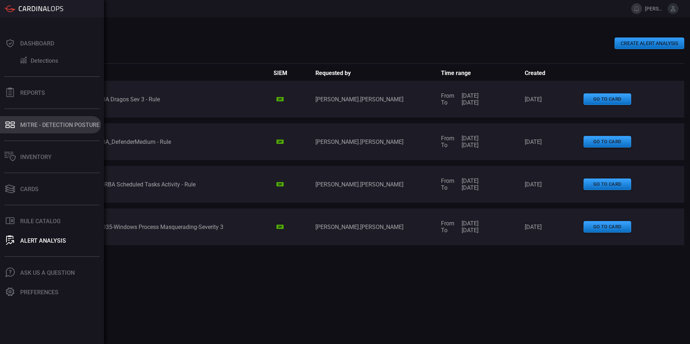
click at [55, 121] on button "MITRE - Detection Posture" at bounding box center [50, 124] width 101 height 17
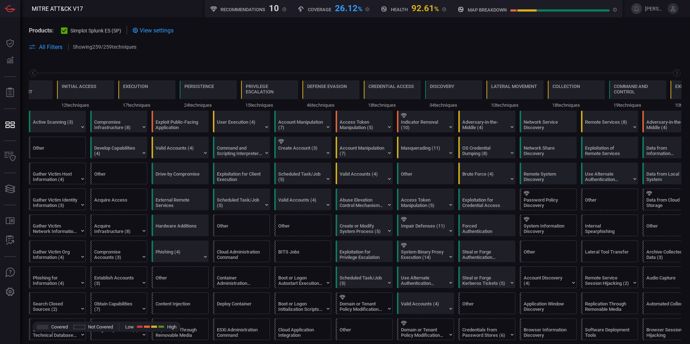
scroll to position [0, 95]
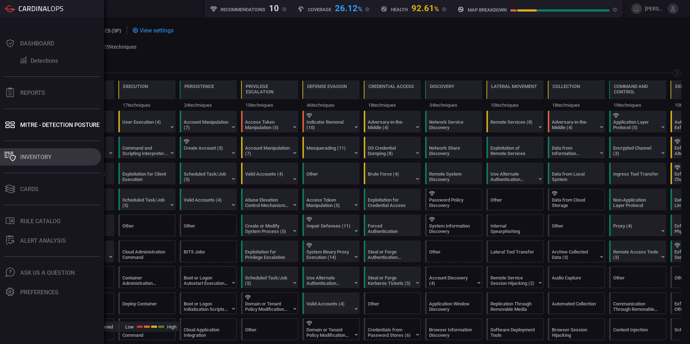
click at [18, 154] on button "Inventory" at bounding box center [50, 156] width 101 height 17
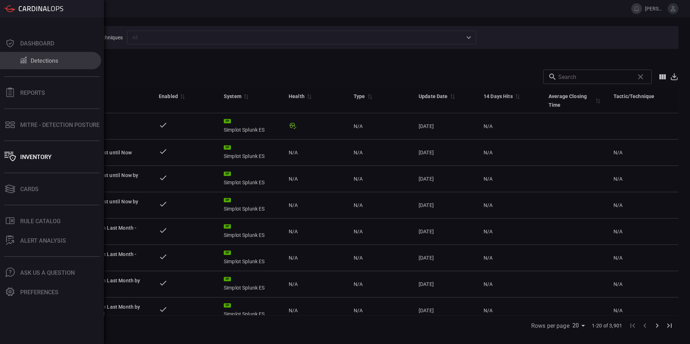
click at [39, 60] on div "Detections" at bounding box center [44, 60] width 27 height 7
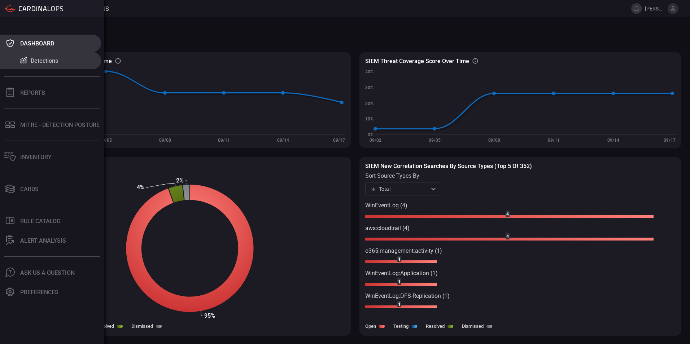
click at [38, 43] on div "Dashboard" at bounding box center [37, 43] width 34 height 7
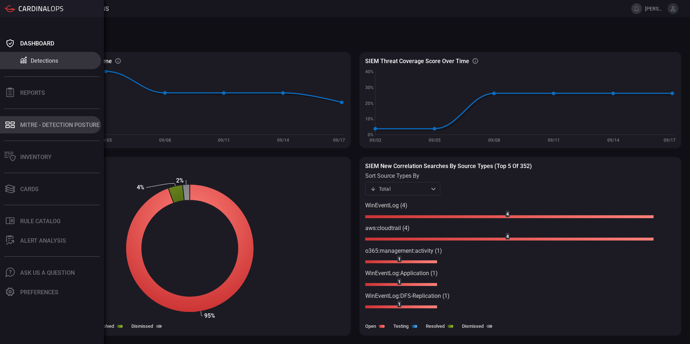
click at [30, 124] on div "MITRE - Detection Posture" at bounding box center [59, 125] width 79 height 7
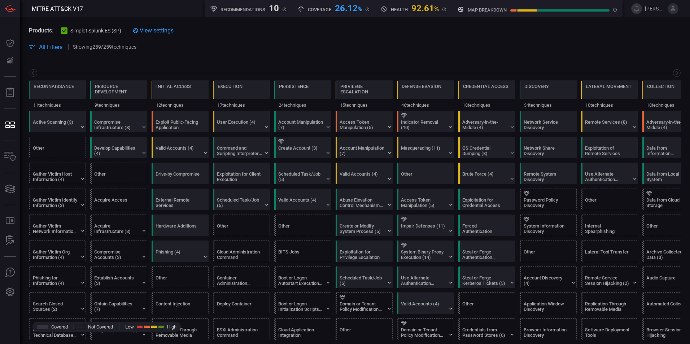
scroll to position [0, 95]
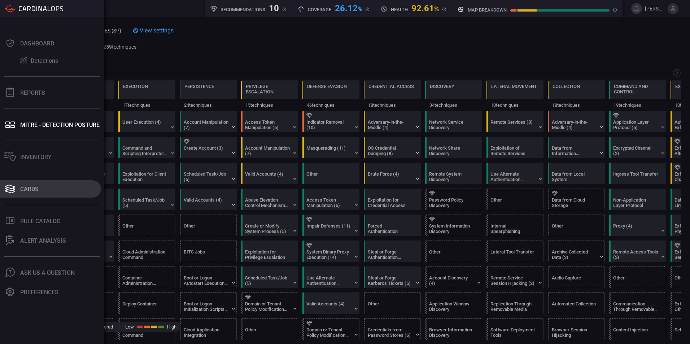
click at [31, 187] on div "Cards" at bounding box center [29, 189] width 18 height 7
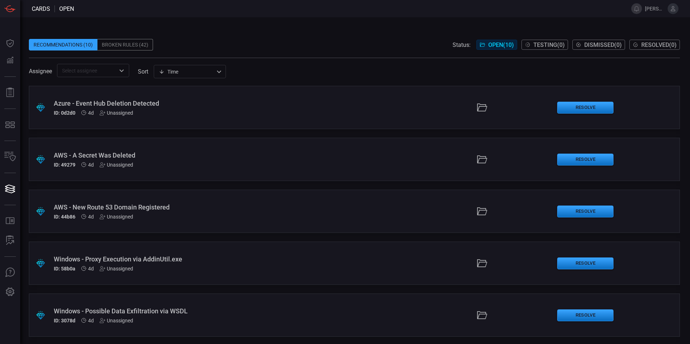
click at [119, 43] on div "Broken Rules (42)" at bounding box center [125, 45] width 56 height 12
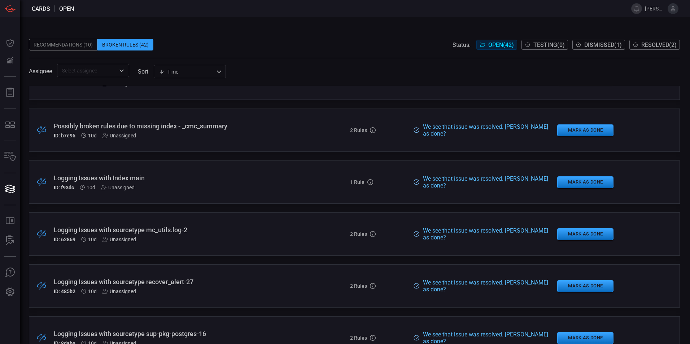
scroll to position [650, 0]
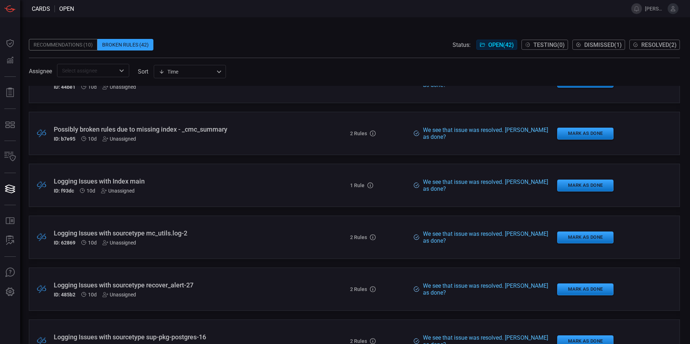
click at [70, 40] on div "Recommendations (10)" at bounding box center [63, 45] width 69 height 12
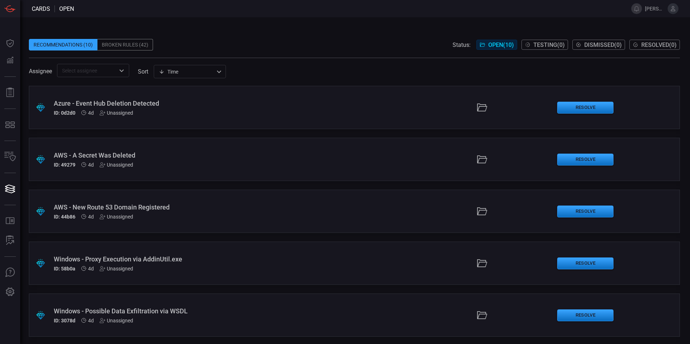
click at [123, 45] on div "Broken Rules (42)" at bounding box center [125, 45] width 56 height 12
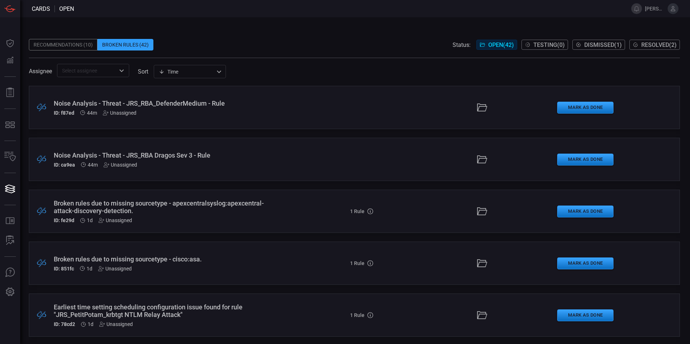
click at [116, 72] on div "​" at bounding box center [93, 70] width 72 height 13
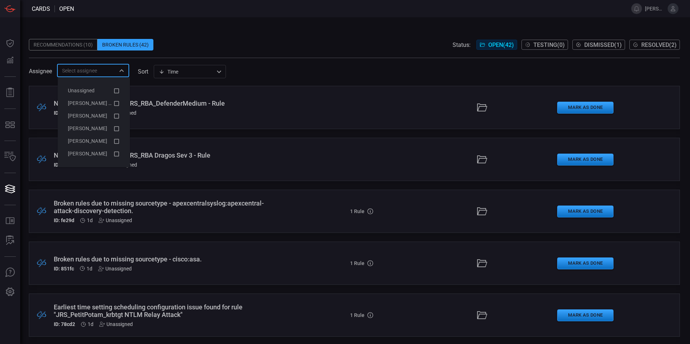
click at [268, 71] on div "Assignee ​ sort Time visibleUpdateTime ​" at bounding box center [354, 70] width 651 height 13
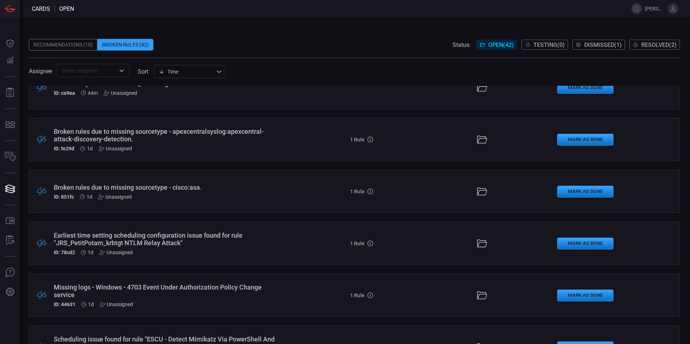
scroll to position [72, 0]
click at [228, 136] on div "Broken rules due to missing sourcetype - apexcentralsyslog:apexcentral-attack-d…" at bounding box center [168, 134] width 228 height 15
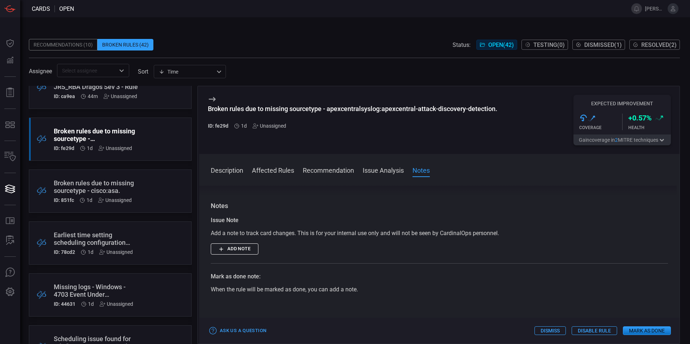
scroll to position [289, 0]
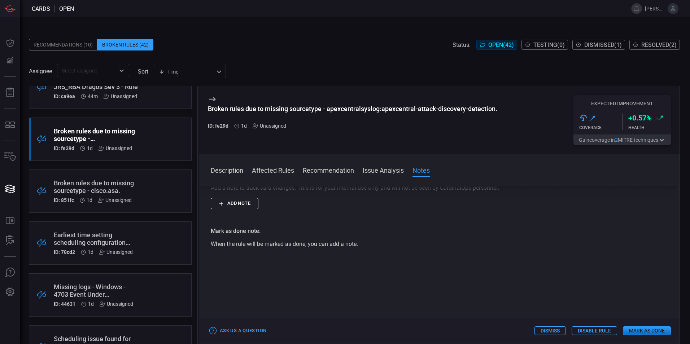
click at [603, 45] on span "Dismissed ( 1 )" at bounding box center [603, 45] width 38 height 7
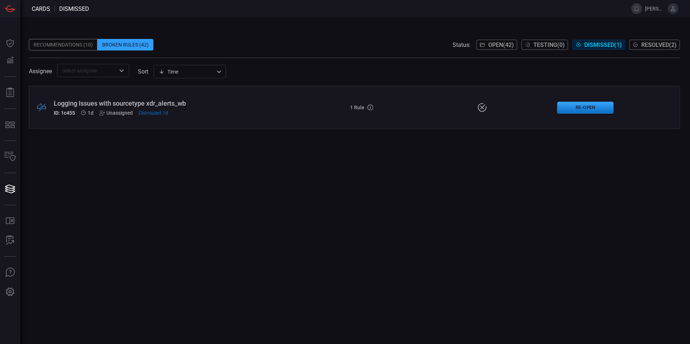
click at [649, 43] on span "Resolved ( 2 )" at bounding box center [658, 45] width 35 height 7
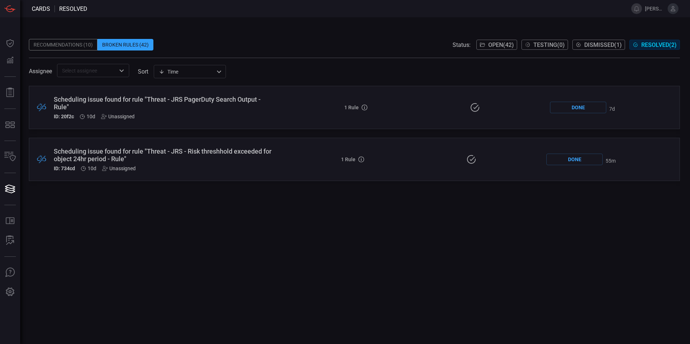
click at [596, 43] on span "Dismissed ( 1 )" at bounding box center [603, 45] width 38 height 7
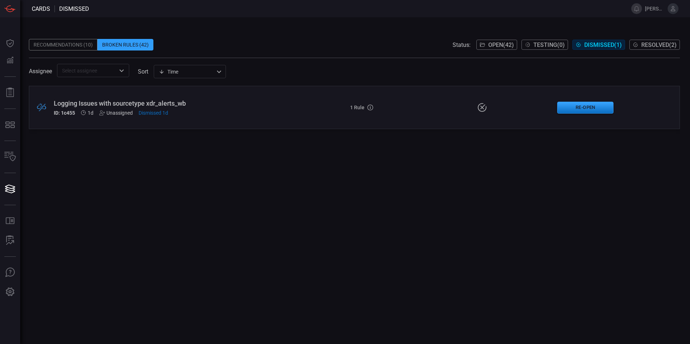
click at [496, 46] on span "Open ( 42 )" at bounding box center [501, 45] width 26 height 7
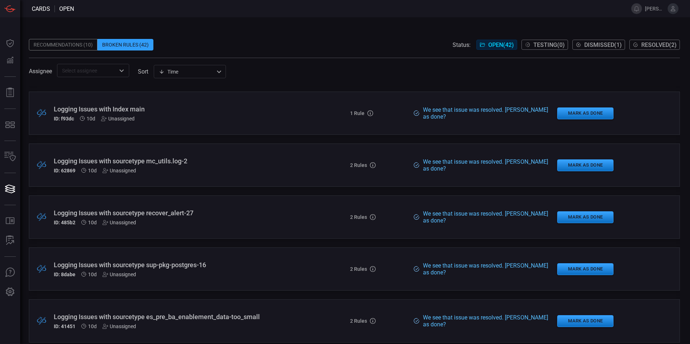
scroll to position [974, 0]
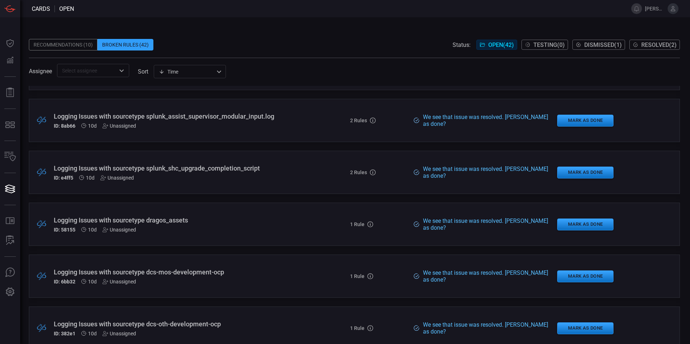
click at [178, 224] on div "Logging Issues with sourcetype dragos_assets ID: 58155 10d Unassigned" at bounding box center [168, 225] width 228 height 16
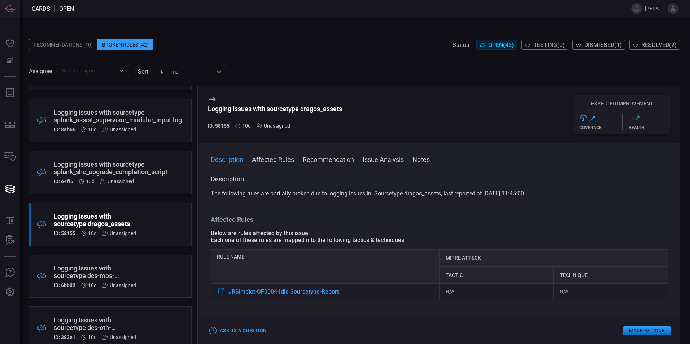
click at [114, 276] on div "Logging Issues with sourcetype dcs-mos-development-ocp" at bounding box center [97, 272] width 86 height 15
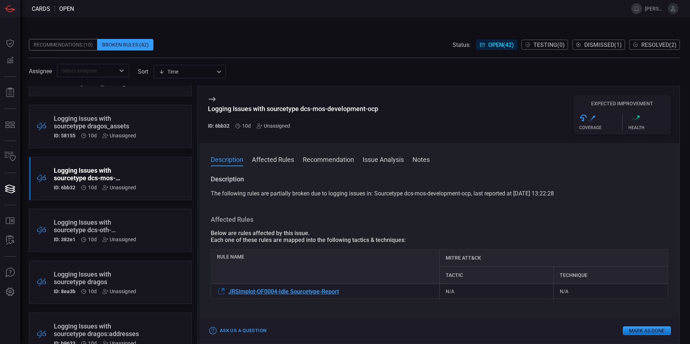
scroll to position [1083, 0]
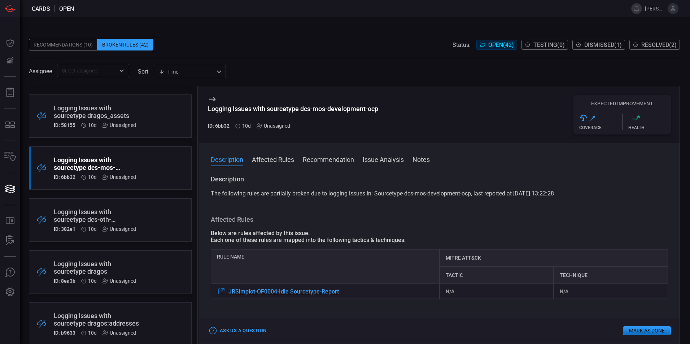
click at [117, 217] on div "Logging Issues with sourcetype dcs-oth-development-ocp" at bounding box center [97, 215] width 86 height 15
click at [127, 42] on div "Broken Rules (42)" at bounding box center [125, 45] width 56 height 12
click at [128, 48] on div "Broken Rules (42)" at bounding box center [125, 45] width 56 height 12
click at [492, 45] on span "Open ( 42 )" at bounding box center [501, 45] width 26 height 7
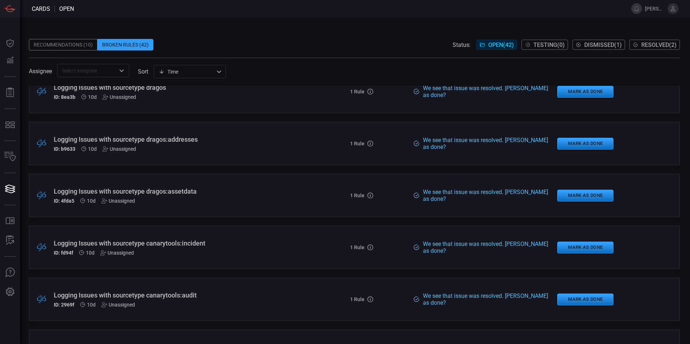
scroll to position [1299, 0]
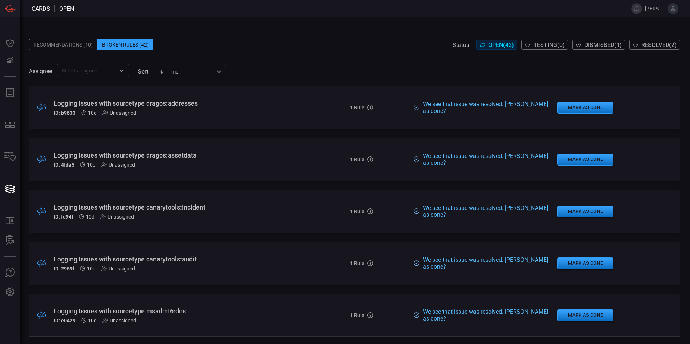
click at [183, 206] on div "Logging Issues with sourcetype canarytools:incident" at bounding box center [168, 208] width 228 height 8
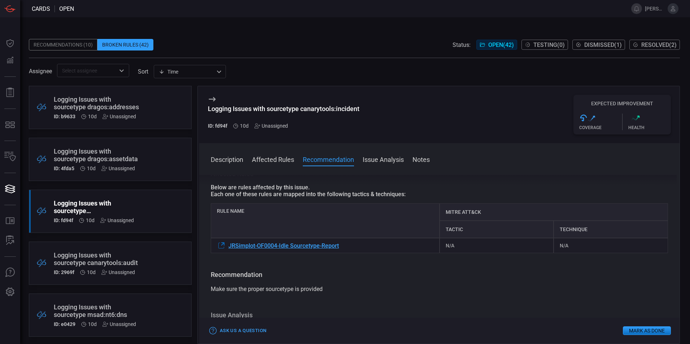
scroll to position [36, 0]
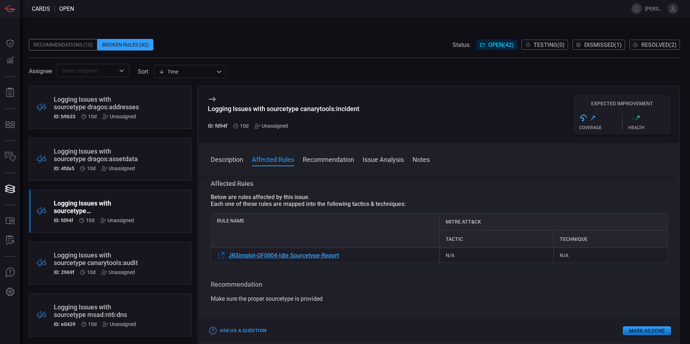
click at [91, 156] on div "Logging Issues with sourcetype dragos:assetdata" at bounding box center [97, 155] width 86 height 15
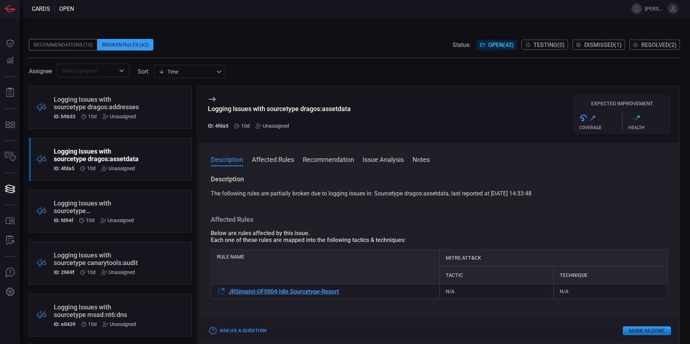
click at [88, 105] on div "Logging Issues with sourcetype dragos:addresses" at bounding box center [97, 103] width 86 height 15
click at [103, 260] on div "Logging Issues with sourcetype canarytools:audit" at bounding box center [97, 259] width 86 height 15
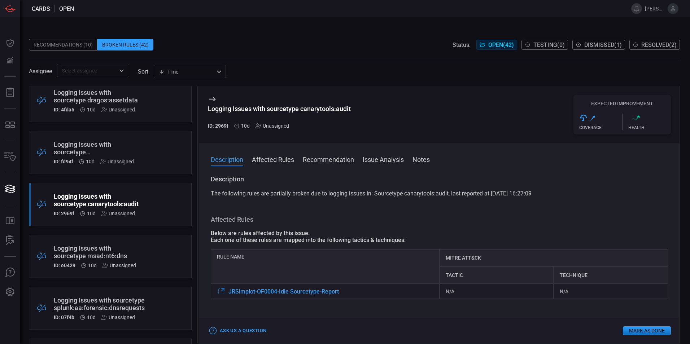
scroll to position [1371, 0]
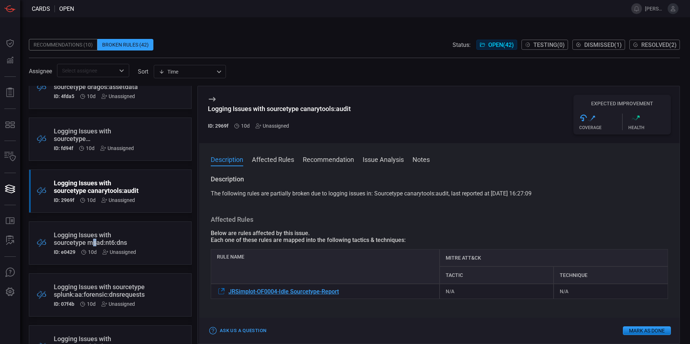
click at [95, 241] on div "Logging Issues with sourcetype msad:nt6:dns" at bounding box center [97, 238] width 86 height 15
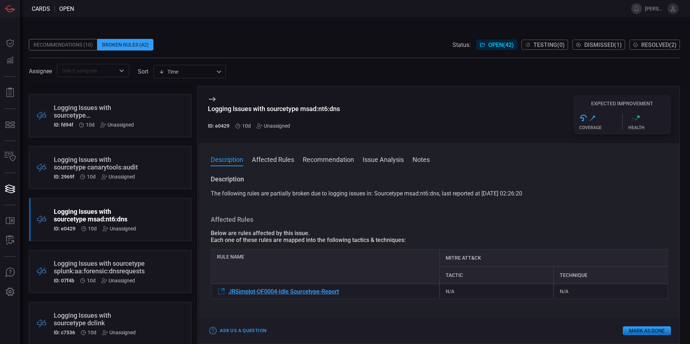
scroll to position [1407, 0]
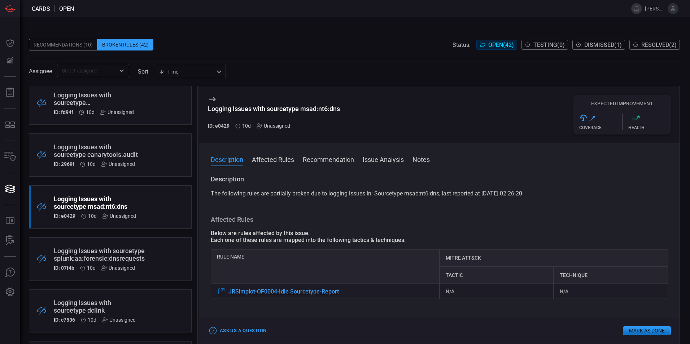
click at [88, 249] on div "Logging Issues with sourcetype splunk:aa:forensic:dnsrequests" at bounding box center [99, 254] width 91 height 15
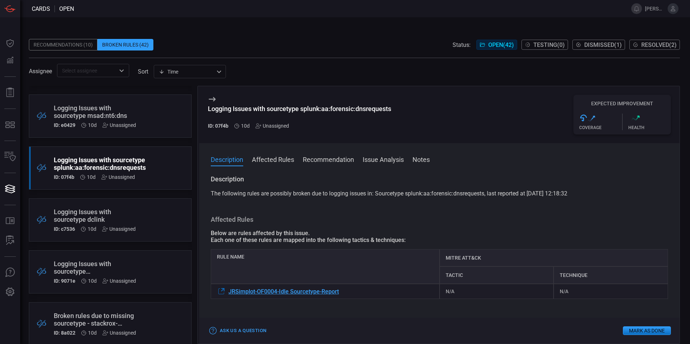
scroll to position [1516, 0]
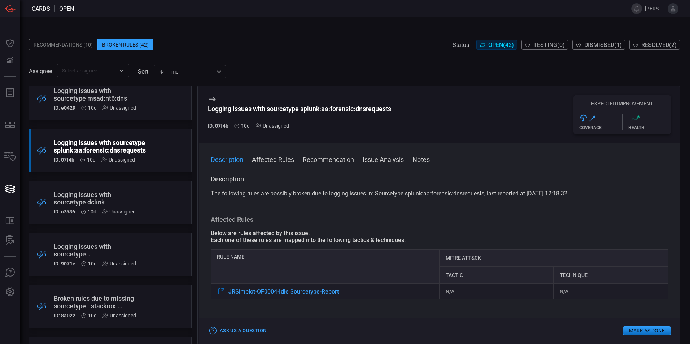
click at [94, 198] on div "Logging Issues with sourcetype dclink" at bounding box center [97, 198] width 86 height 15
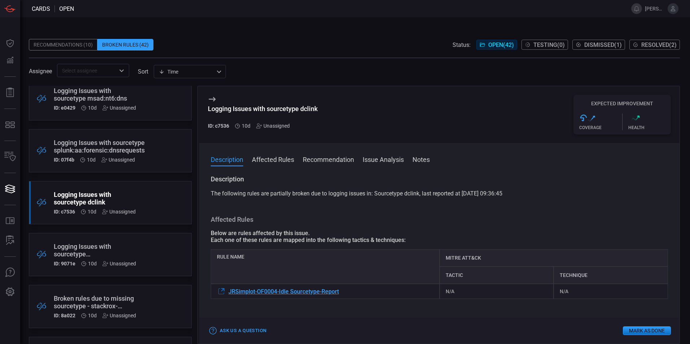
click at [94, 248] on div "Logging Issues with sourcetype owasp_zap_detection" at bounding box center [97, 250] width 86 height 15
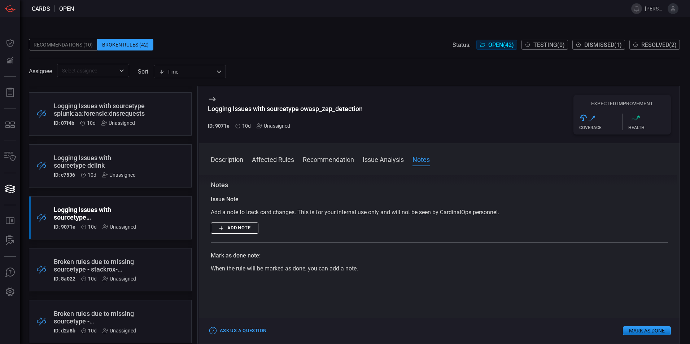
scroll to position [1588, 0]
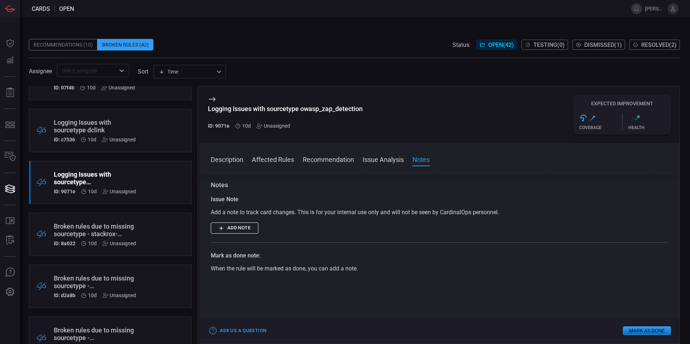
click at [100, 228] on div "Broken rules due to missing sourcetype - stackrox-violations." at bounding box center [97, 230] width 86 height 15
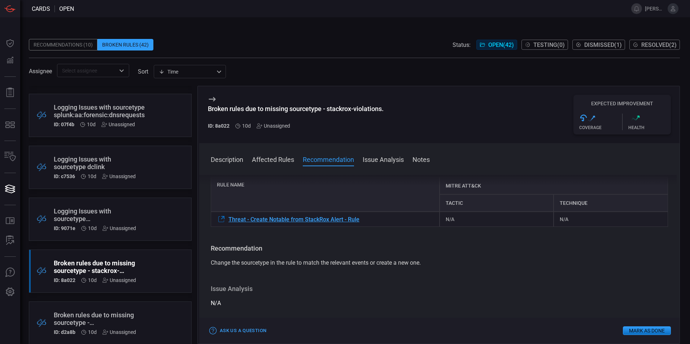
scroll to position [1480, 0]
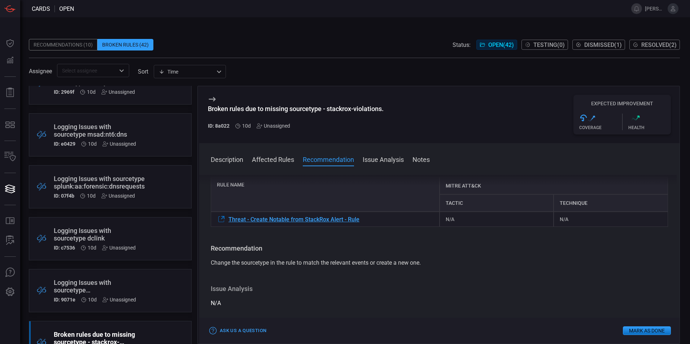
click at [96, 232] on div "Logging Issues with sourcetype dclink" at bounding box center [97, 234] width 86 height 15
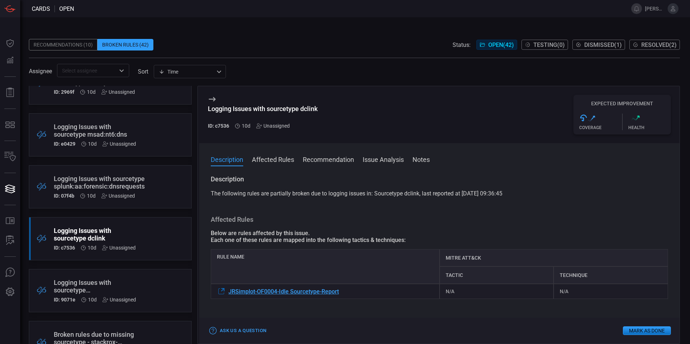
click at [80, 182] on div "Logging Issues with sourcetype splunk:aa:forensic:dnsrequests" at bounding box center [99, 182] width 91 height 15
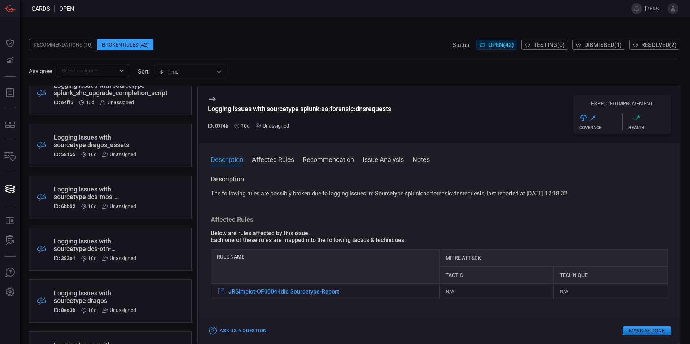
scroll to position [1047, 0]
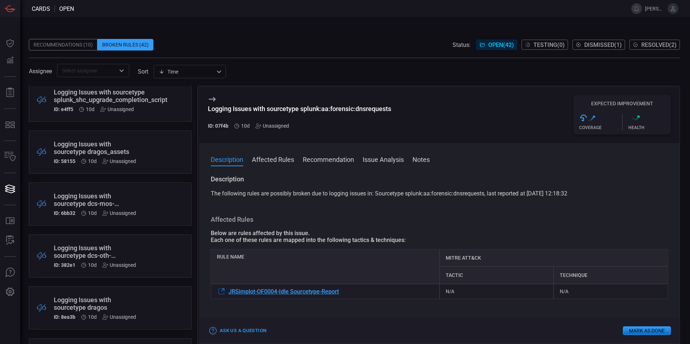
click at [92, 197] on div "Logging Issues with sourcetype dcs-mos-development-ocp" at bounding box center [97, 199] width 86 height 15
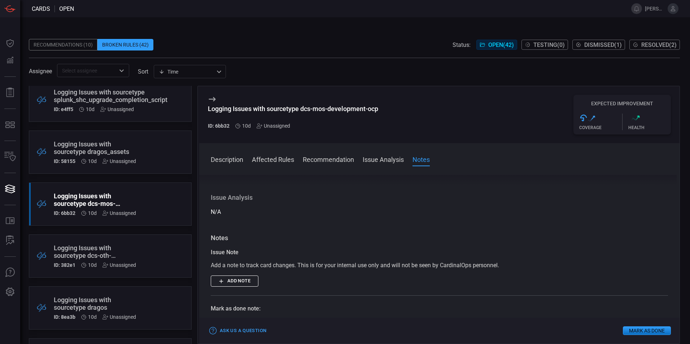
scroll to position [217, 0]
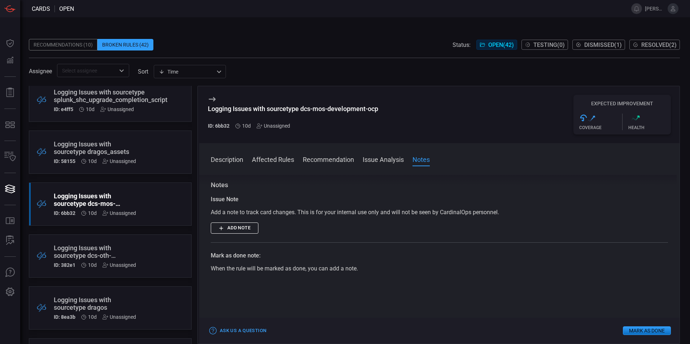
drag, startPoint x: 321, startPoint y: 159, endPoint x: 311, endPoint y: 162, distance: 9.8
click at [321, 159] on button "Recommendation" at bounding box center [328, 159] width 51 height 9
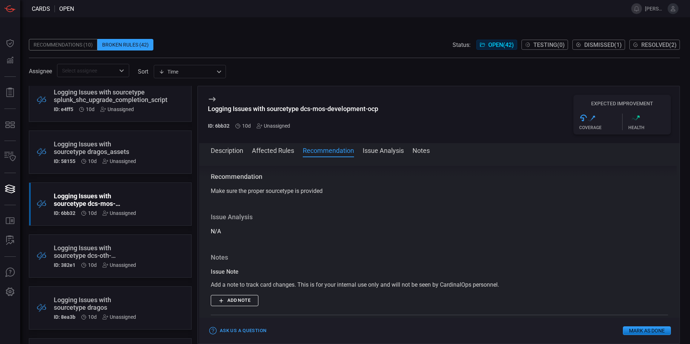
scroll to position [134, 0]
click at [217, 152] on button "Description" at bounding box center [227, 150] width 32 height 9
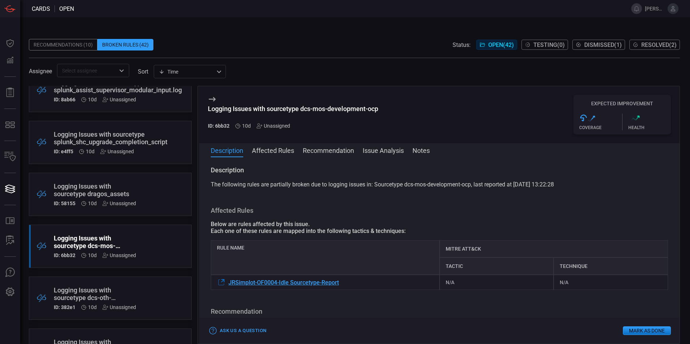
scroll to position [902, 0]
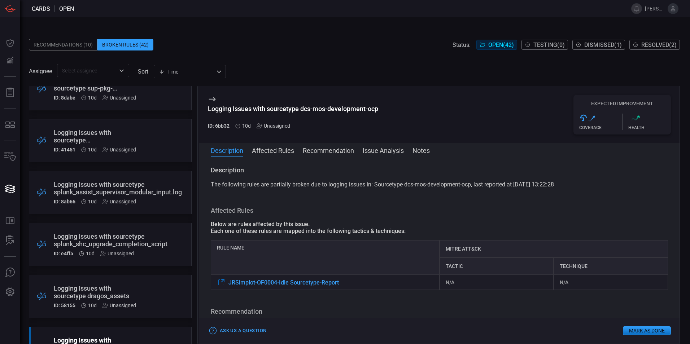
click at [118, 246] on div "Logging Issues with sourcetype splunk_shc_upgrade_completion_script" at bounding box center [111, 240] width 114 height 15
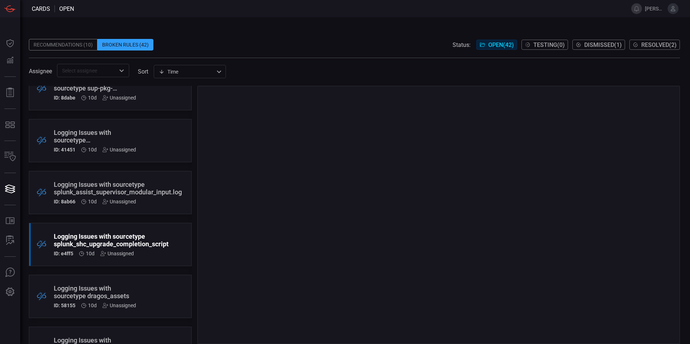
click at [112, 193] on div "Logging Issues with sourcetype splunk_assist_supervisor_modular_input.log" at bounding box center [118, 188] width 128 height 15
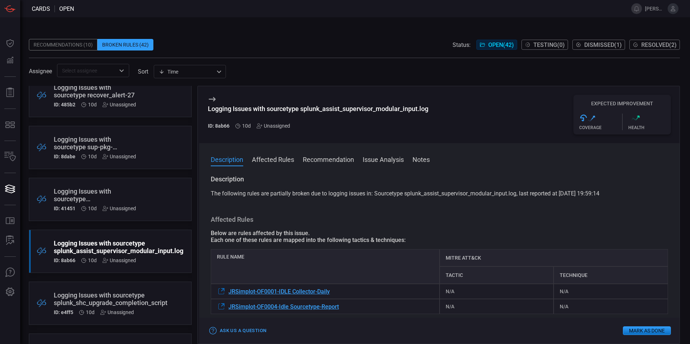
scroll to position [830, 0]
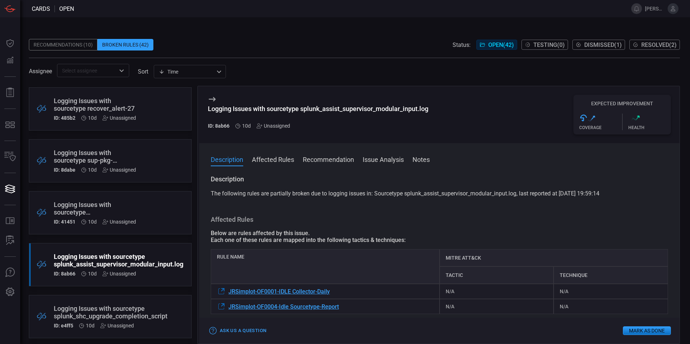
click at [97, 207] on div "Logging Issues with sourcetype es_pre_ba_enablement_data-too_small" at bounding box center [97, 208] width 86 height 15
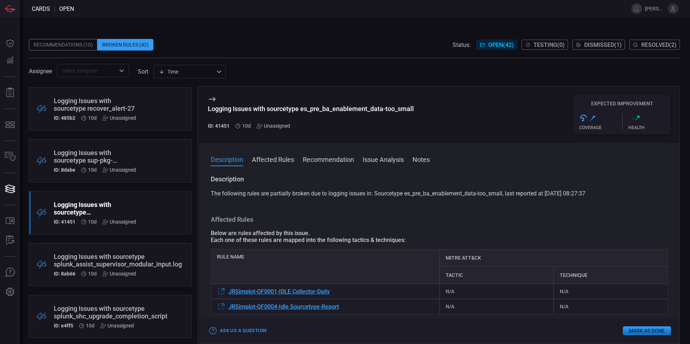
click at [96, 155] on div "Logging Issues with sourcetype sup-pkg-postgres-16" at bounding box center [97, 156] width 86 height 15
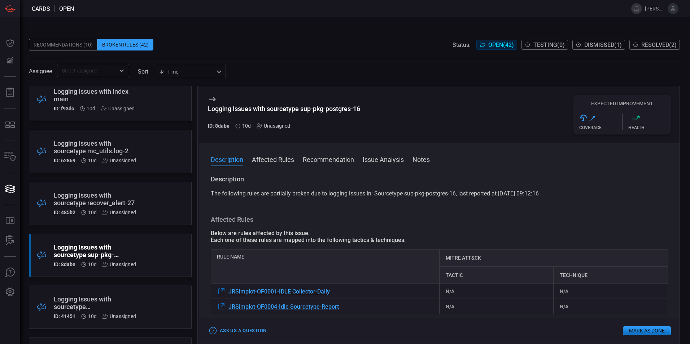
scroll to position [722, 0]
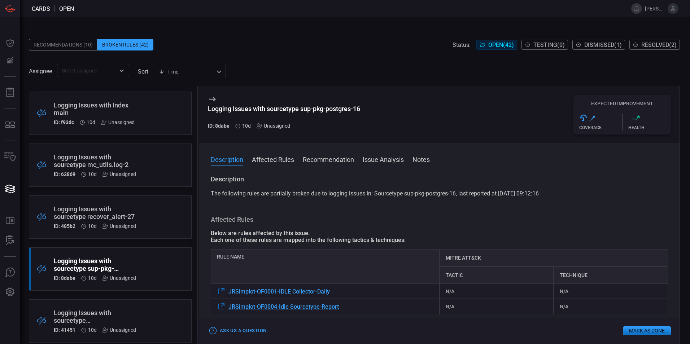
click at [114, 214] on div "Logging Issues with sourcetype recover_alert-27" at bounding box center [97, 212] width 86 height 15
click at [108, 160] on div "Logging Issues with sourcetype mc_utils.log-2" at bounding box center [97, 160] width 86 height 15
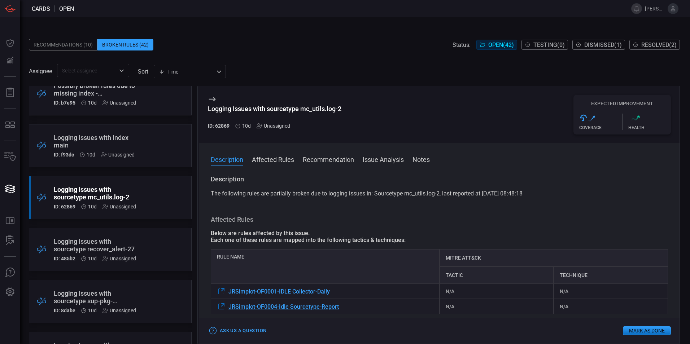
scroll to position [614, 0]
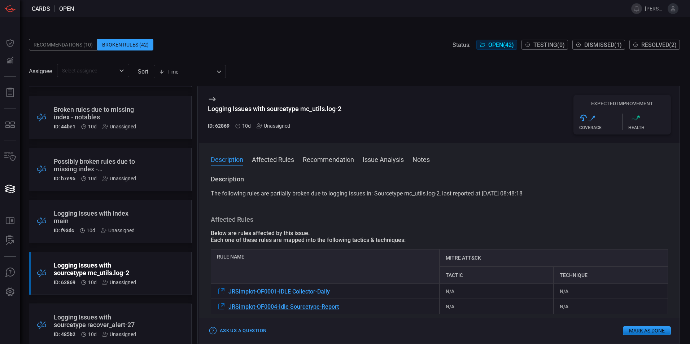
click at [100, 215] on div "Logging Issues with Index main" at bounding box center [97, 217] width 86 height 15
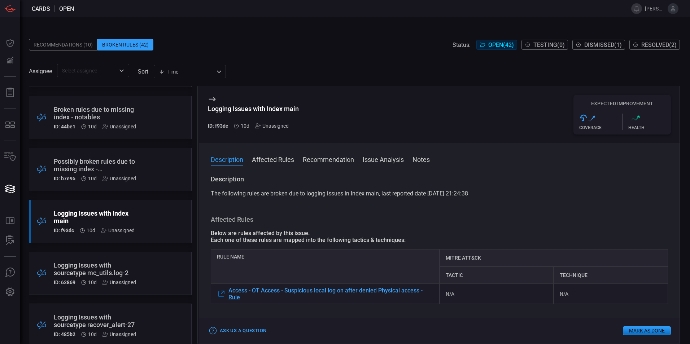
click at [97, 162] on div "Possibly broken rules due to missing index - _cmc_summary" at bounding box center [97, 165] width 86 height 15
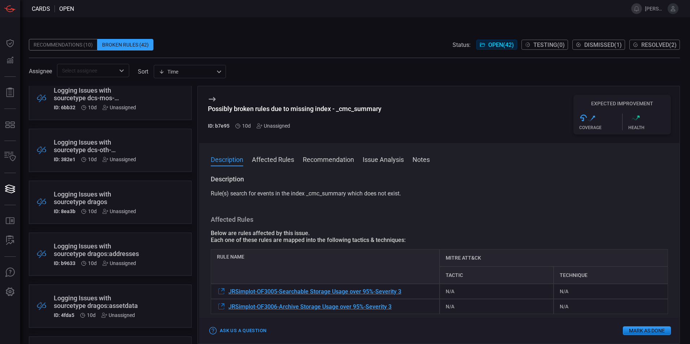
scroll to position [1155, 0]
drag, startPoint x: 87, startPoint y: 147, endPoint x: 139, endPoint y: 173, distance: 57.8
click at [87, 147] on div "Logging Issues with sourcetype dcs-oth-development-ocp" at bounding box center [97, 143] width 86 height 15
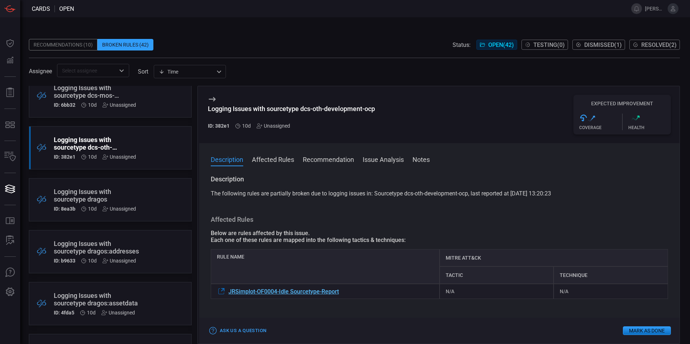
click at [222, 293] on icon at bounding box center [221, 291] width 9 height 9
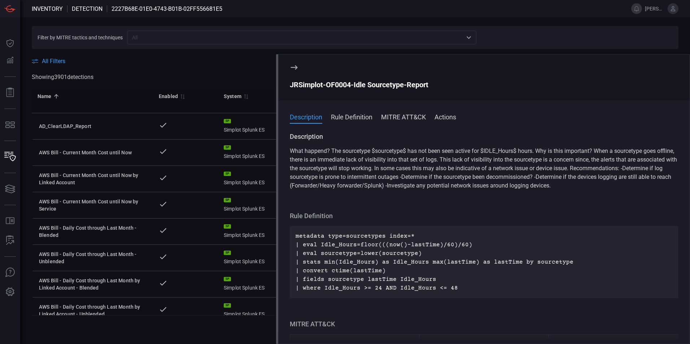
click at [292, 69] on icon at bounding box center [294, 67] width 9 height 9
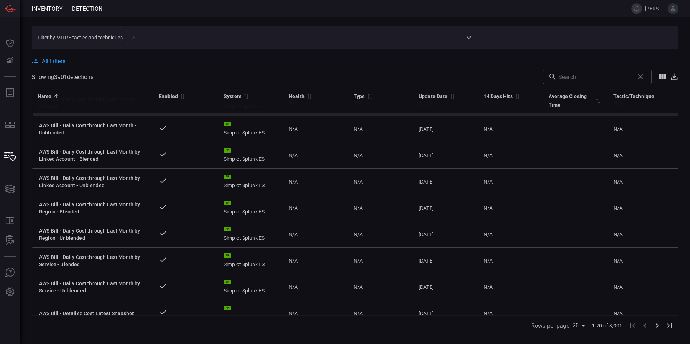
scroll to position [144, 0]
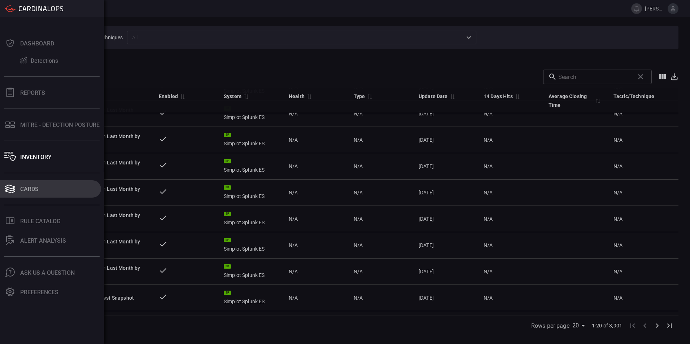
click at [30, 186] on div "Cards" at bounding box center [29, 189] width 18 height 7
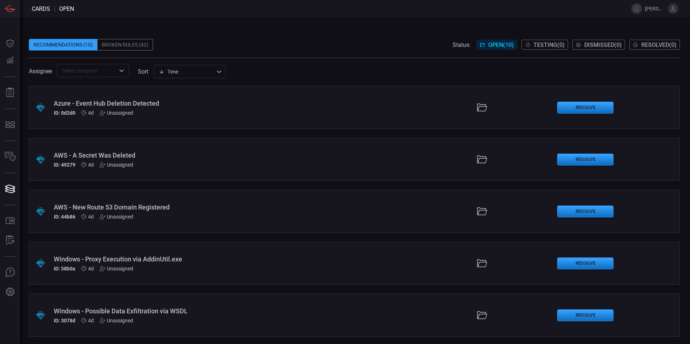
click at [124, 44] on div "Broken Rules (42)" at bounding box center [125, 45] width 56 height 12
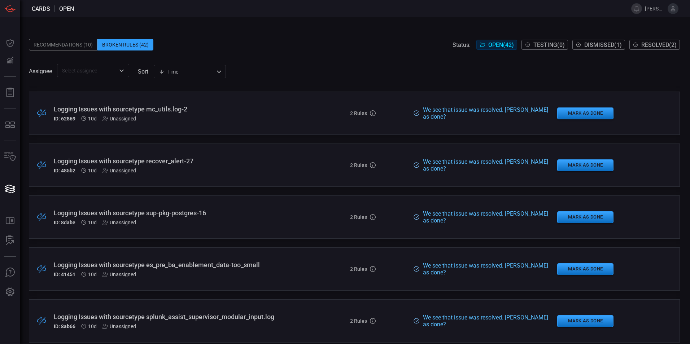
scroll to position [794, 0]
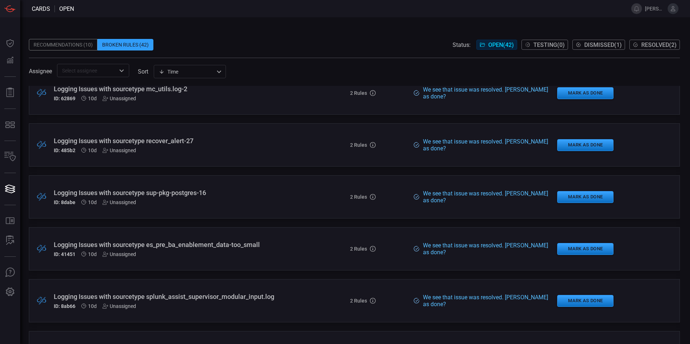
click at [213, 244] on div "Logging Issues with sourcetype es_pre_ba_enablement_data-too_small" at bounding box center [168, 245] width 228 height 8
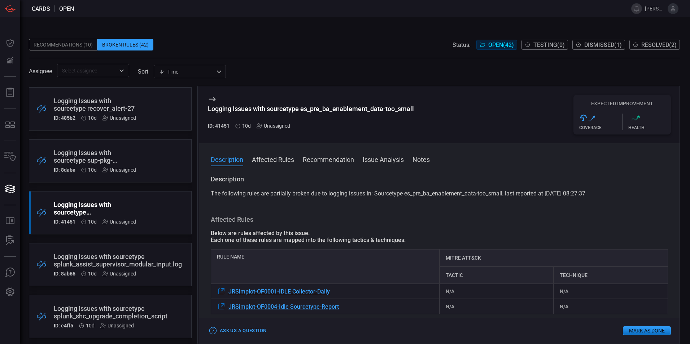
scroll to position [866, 0]
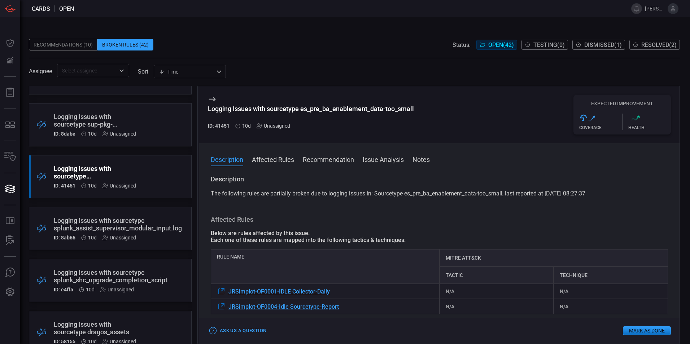
click at [96, 223] on div "Logging Issues with sourcetype splunk_assist_supervisor_modular_input.log" at bounding box center [118, 224] width 128 height 15
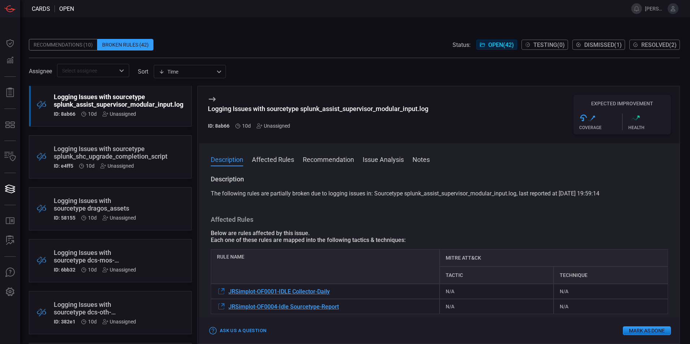
scroll to position [1011, 0]
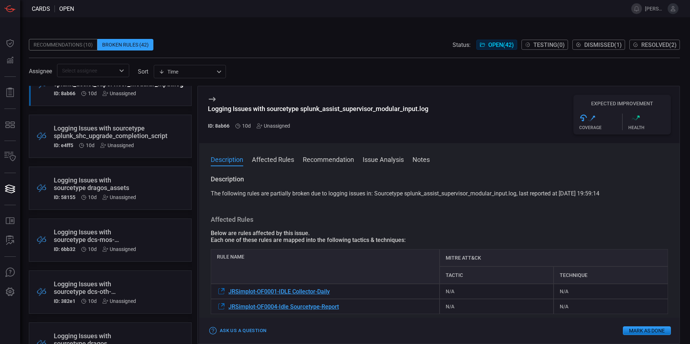
click at [96, 186] on div "Logging Issues with sourcetype dragos_assets" at bounding box center [97, 183] width 86 height 15
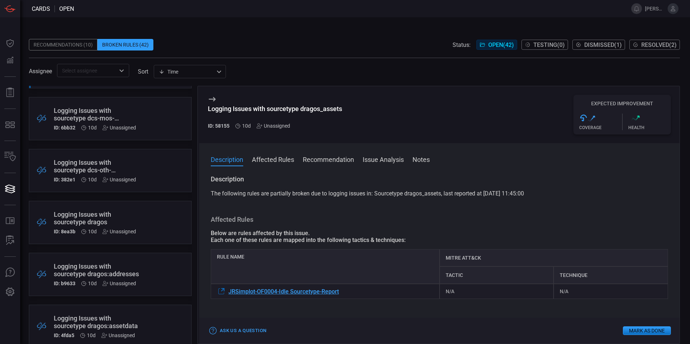
scroll to position [1155, 0]
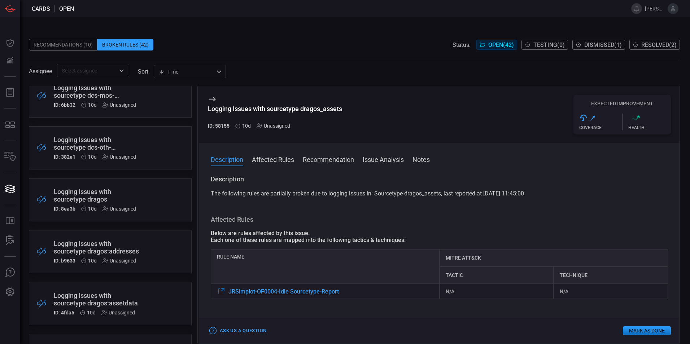
click at [76, 193] on div "Logging Issues with sourcetype dragos" at bounding box center [97, 195] width 86 height 15
click at [86, 250] on div "Logging Issues with sourcetype dragos:addresses" at bounding box center [97, 247] width 86 height 15
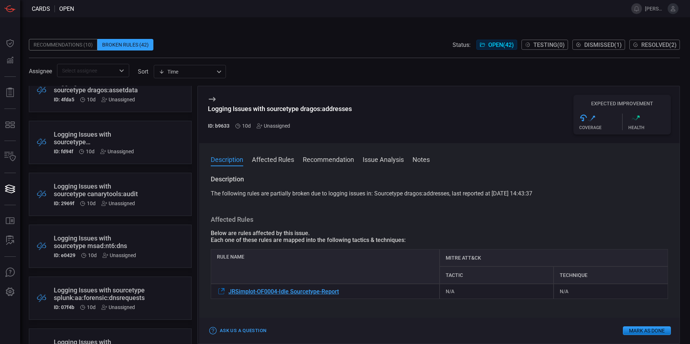
scroll to position [1371, 0]
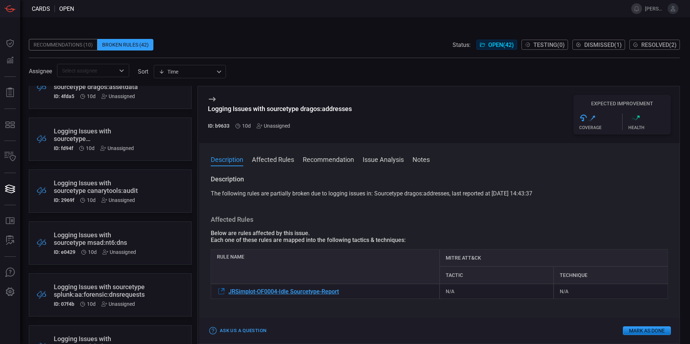
click at [78, 238] on div "Logging Issues with sourcetype msad:nt6:dns" at bounding box center [97, 238] width 86 height 15
click at [84, 289] on div "Logging Issues with sourcetype splunk:aa:forensic:dnsrequests" at bounding box center [99, 290] width 91 height 15
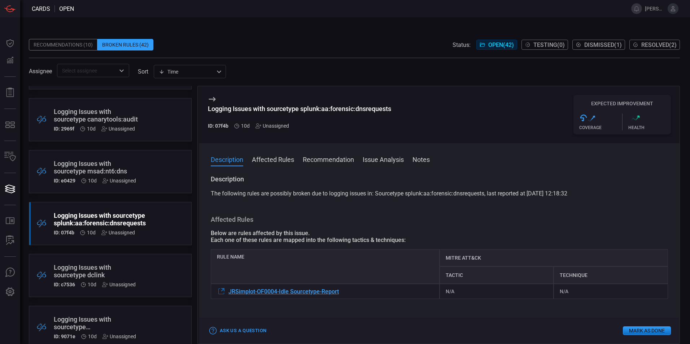
scroll to position [1444, 0]
click at [116, 269] on div "Logging Issues with sourcetype dclink" at bounding box center [97, 270] width 86 height 15
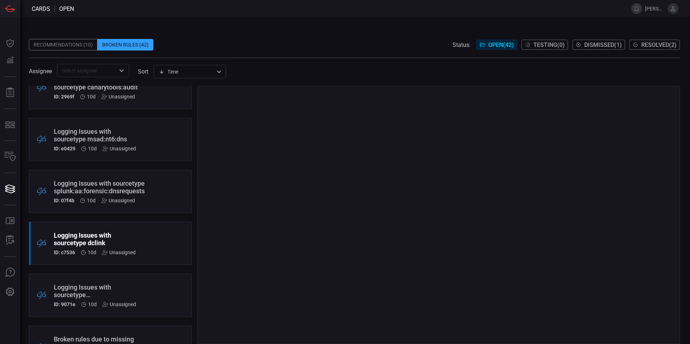
scroll to position [1516, 0]
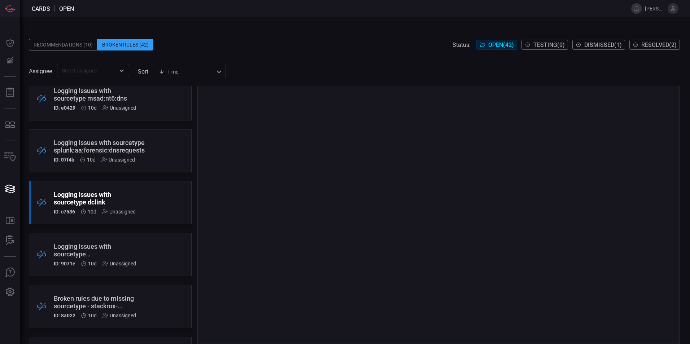
click at [93, 245] on div "Logging Issues with sourcetype owasp_zap_detection" at bounding box center [97, 250] width 86 height 15
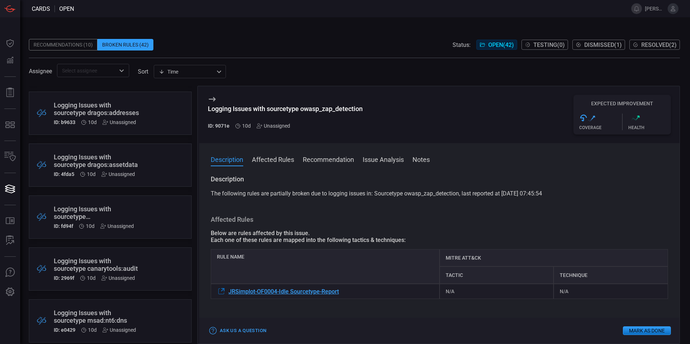
scroll to position [1263, 0]
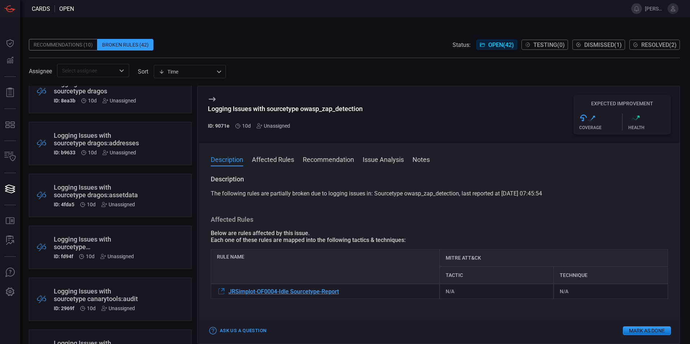
click at [276, 41] on div "Recommendations (10) Broken Rules (42) Status: Open ( 42 ) Testing ( 0 ) Dismis…" at bounding box center [354, 45] width 651 height 12
